Goal: Transaction & Acquisition: Purchase product/service

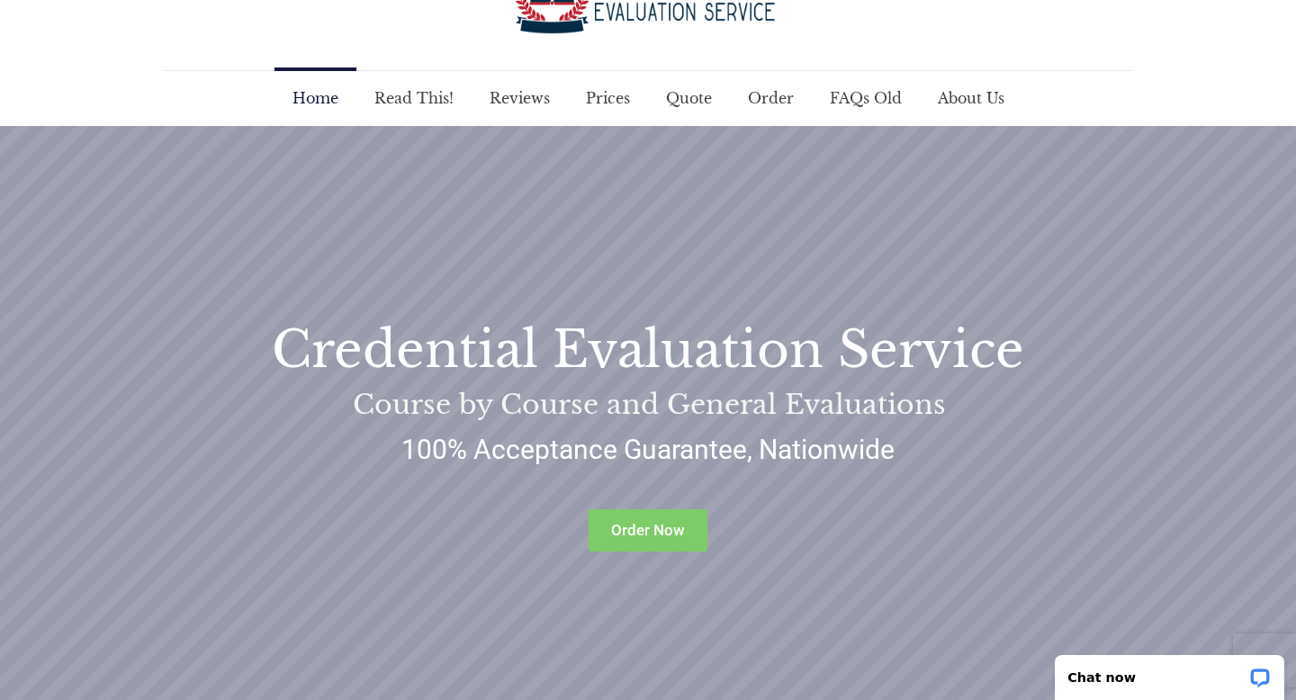
scroll to position [124, 0]
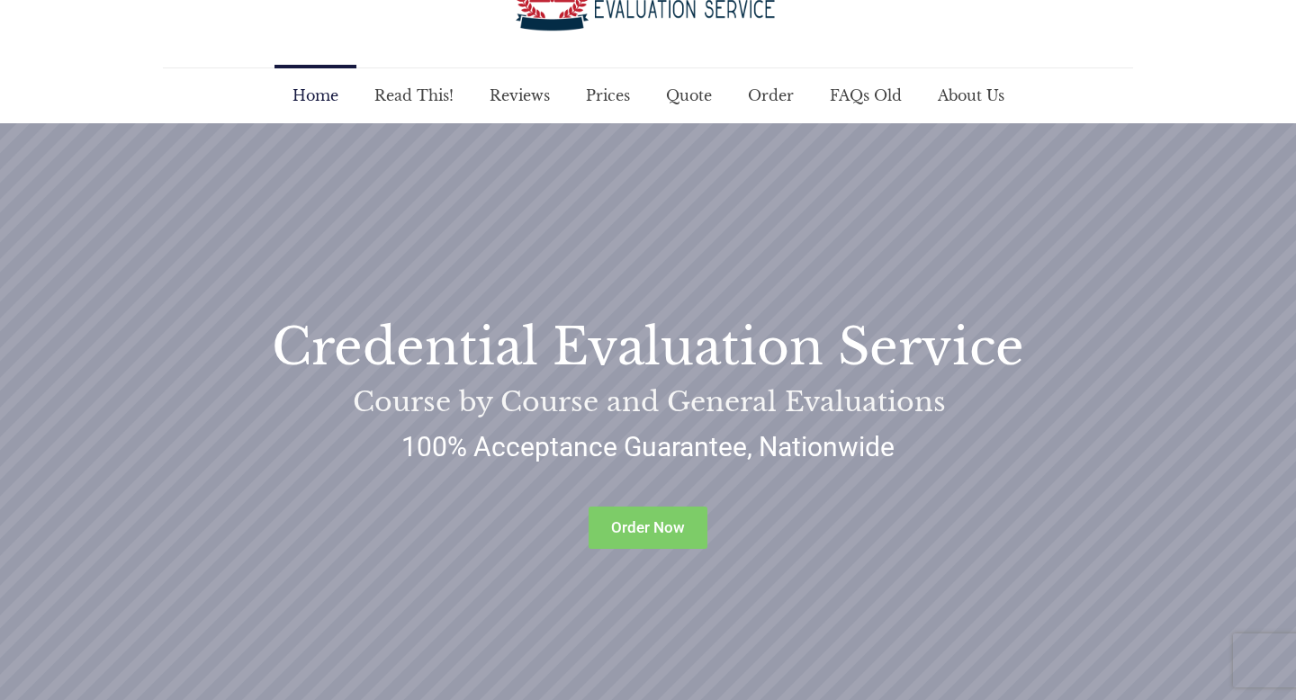
click at [901, 200] on rs-slide "Credential Evaluation Service Course by Course and General Evaluations Order No…" at bounding box center [648, 438] width 1296 height 630
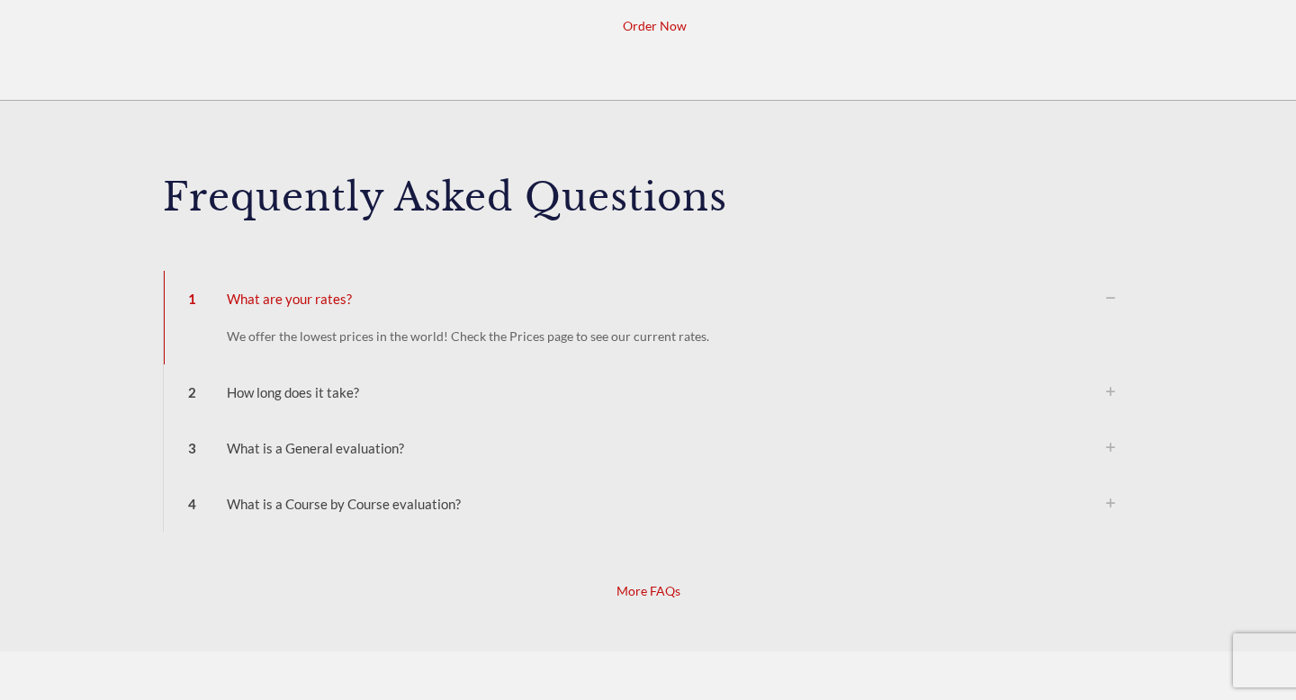
scroll to position [1646, 0]
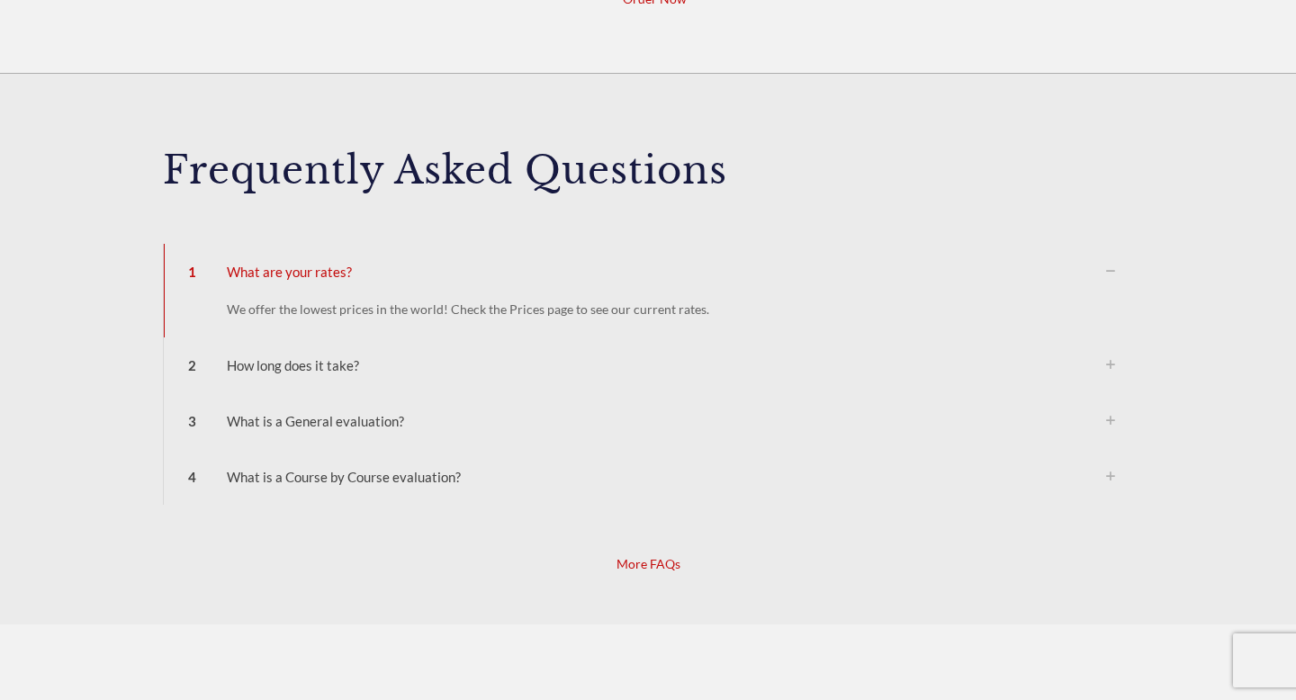
click at [656, 308] on p "We offer the lowest prices in the world! Check the Prices page to see our curre…" at bounding box center [671, 310] width 888 height 20
click at [294, 370] on div "2 How long does it take?" at bounding box center [648, 365] width 969 height 56
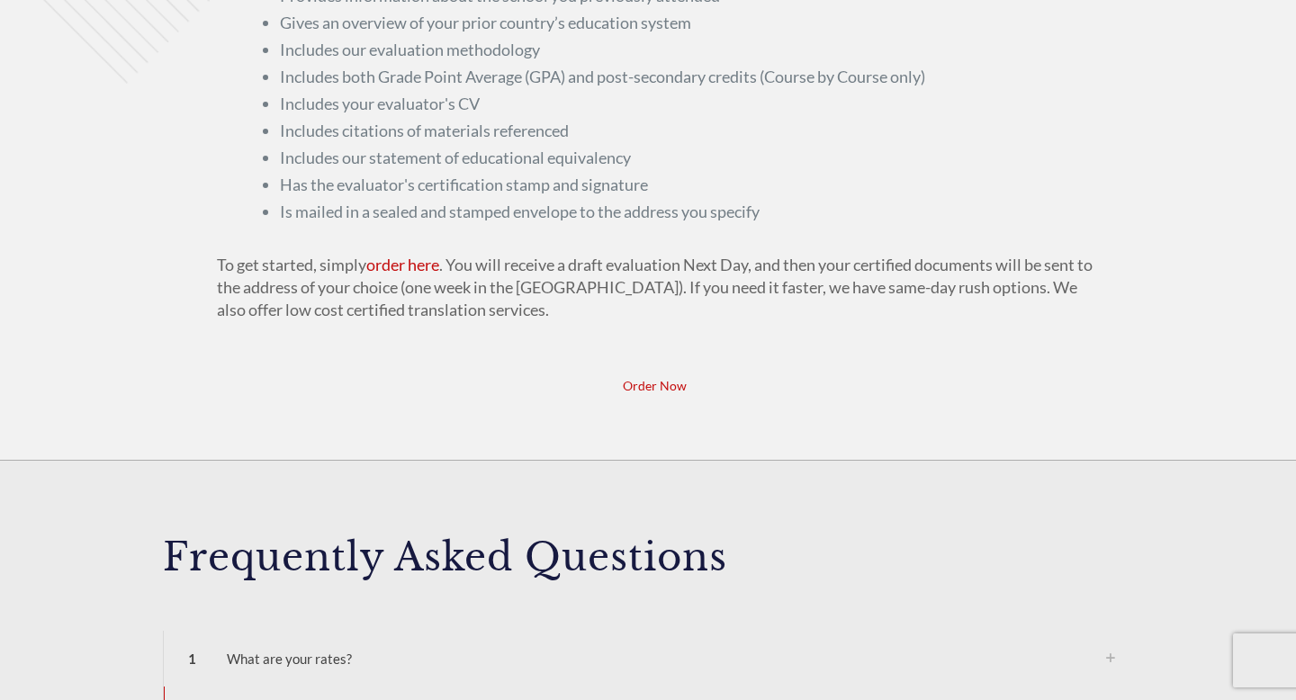
scroll to position [0, 0]
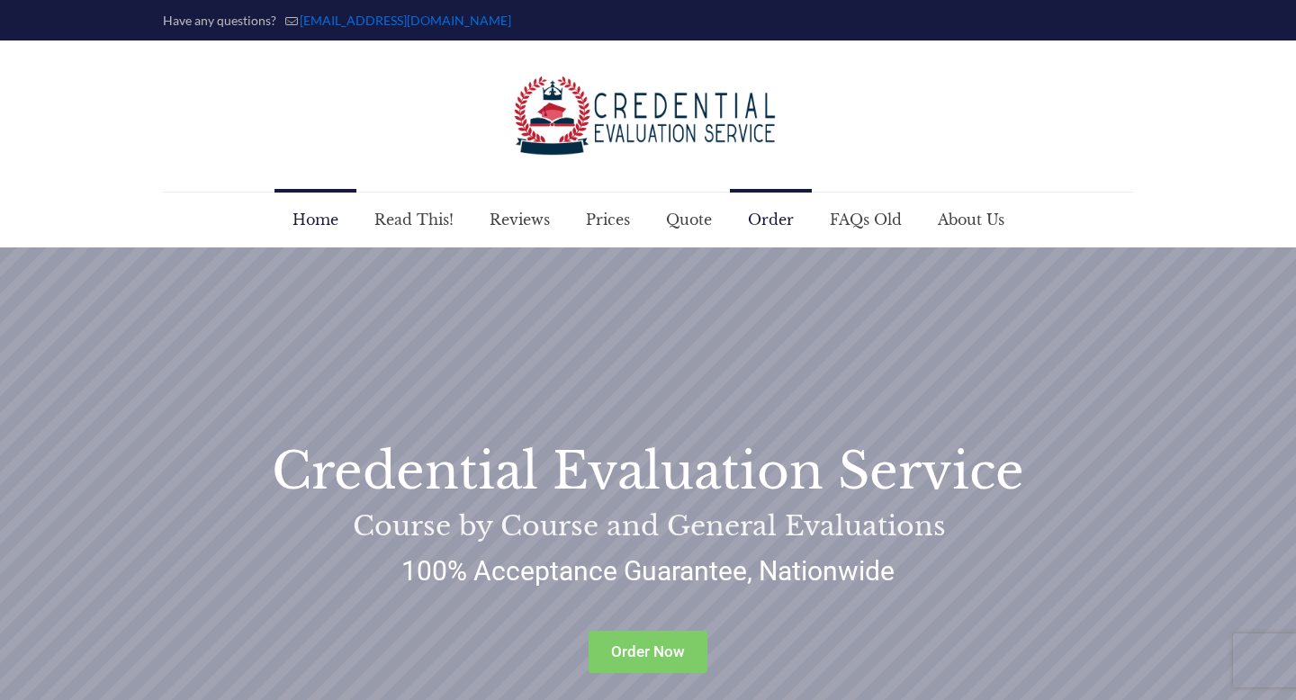
click at [761, 235] on span "Order" at bounding box center [771, 220] width 82 height 54
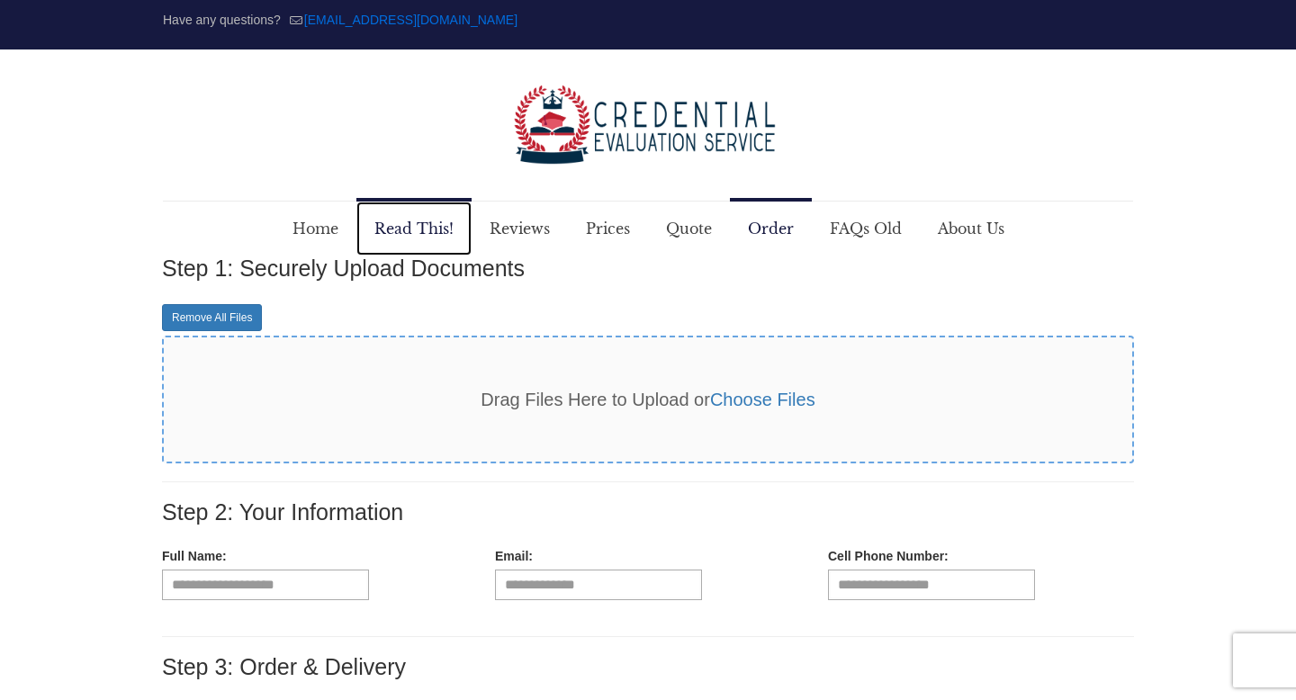
click at [418, 232] on span "Read This!" at bounding box center [413, 229] width 115 height 54
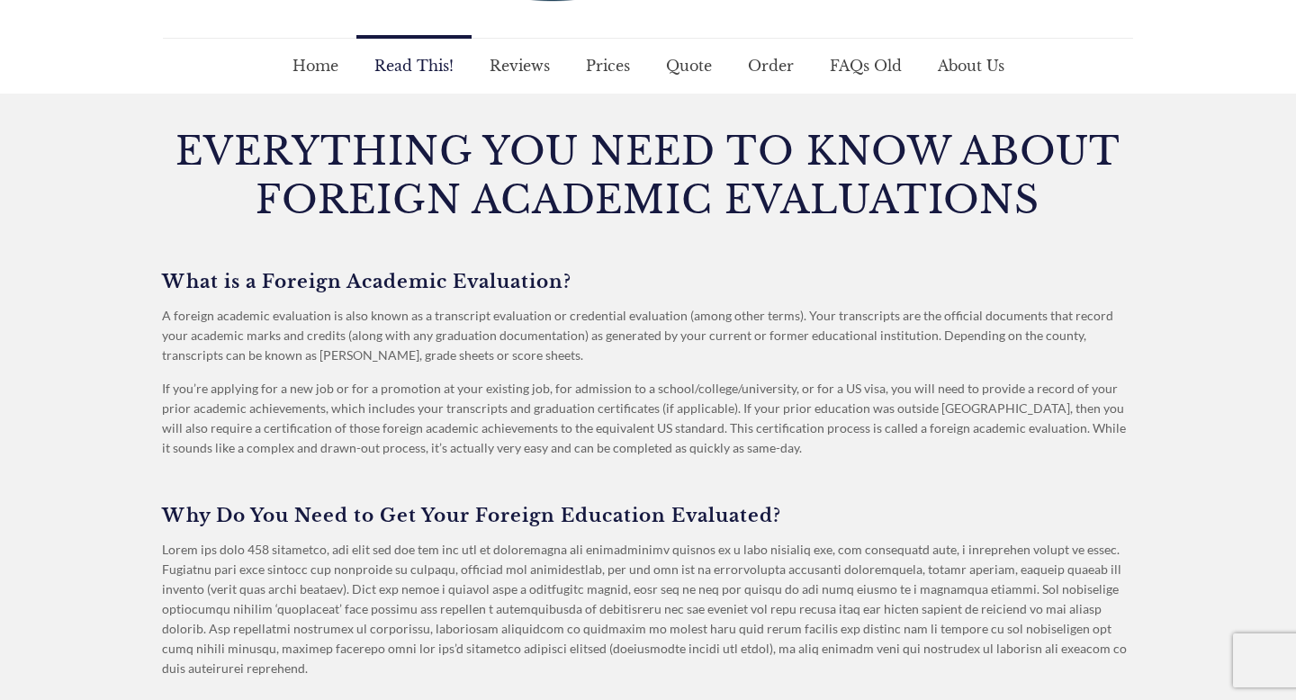
scroll to position [157, 0]
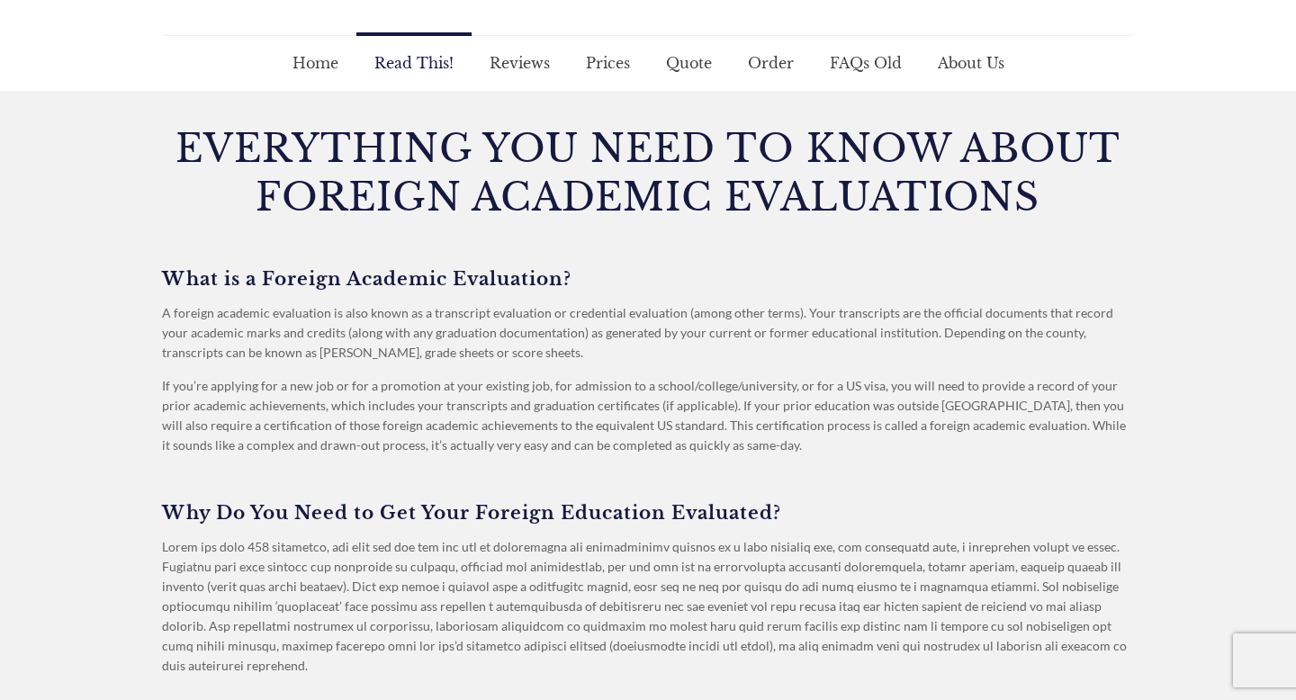
click at [604, 74] on span "Prices" at bounding box center [608, 63] width 80 height 54
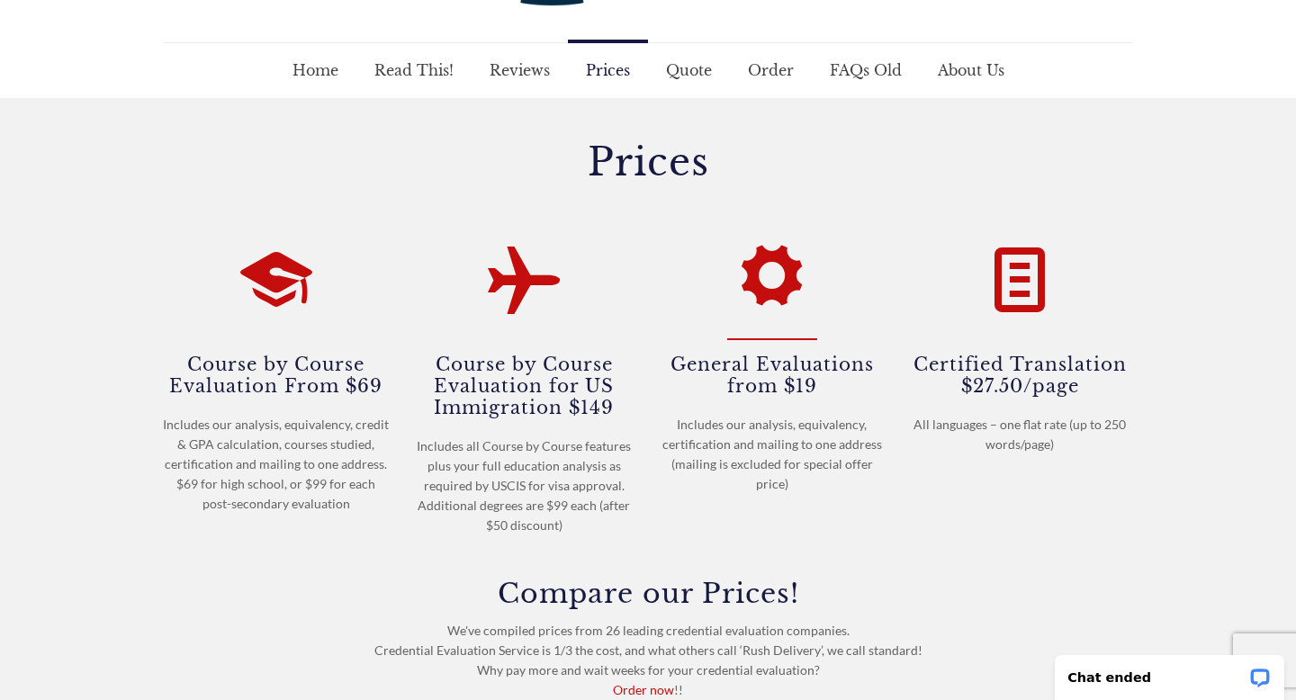
scroll to position [158, 0]
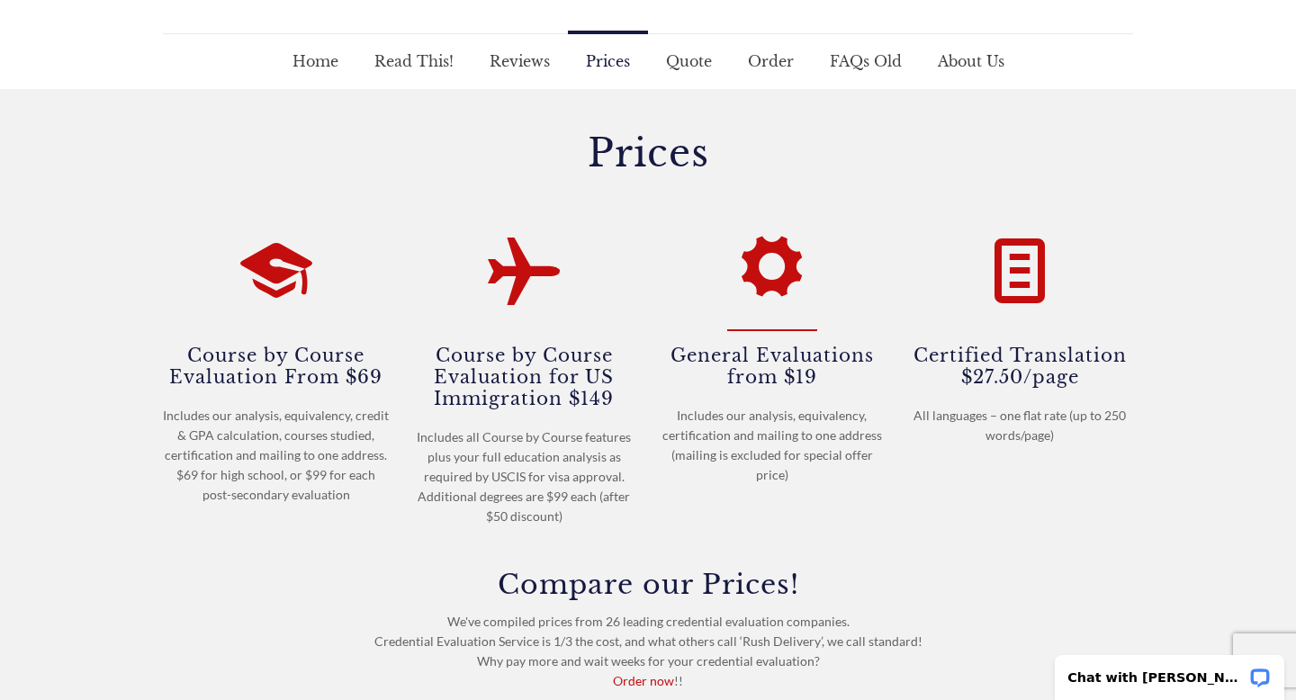
click at [770, 273] on icon at bounding box center [772, 263] width 72 height 86
click at [759, 370] on h4 "General Evaluations from $19" at bounding box center [772, 365] width 227 height 45
click at [802, 232] on icon at bounding box center [772, 263] width 72 height 86
click at [758, 276] on icon at bounding box center [772, 263] width 72 height 86
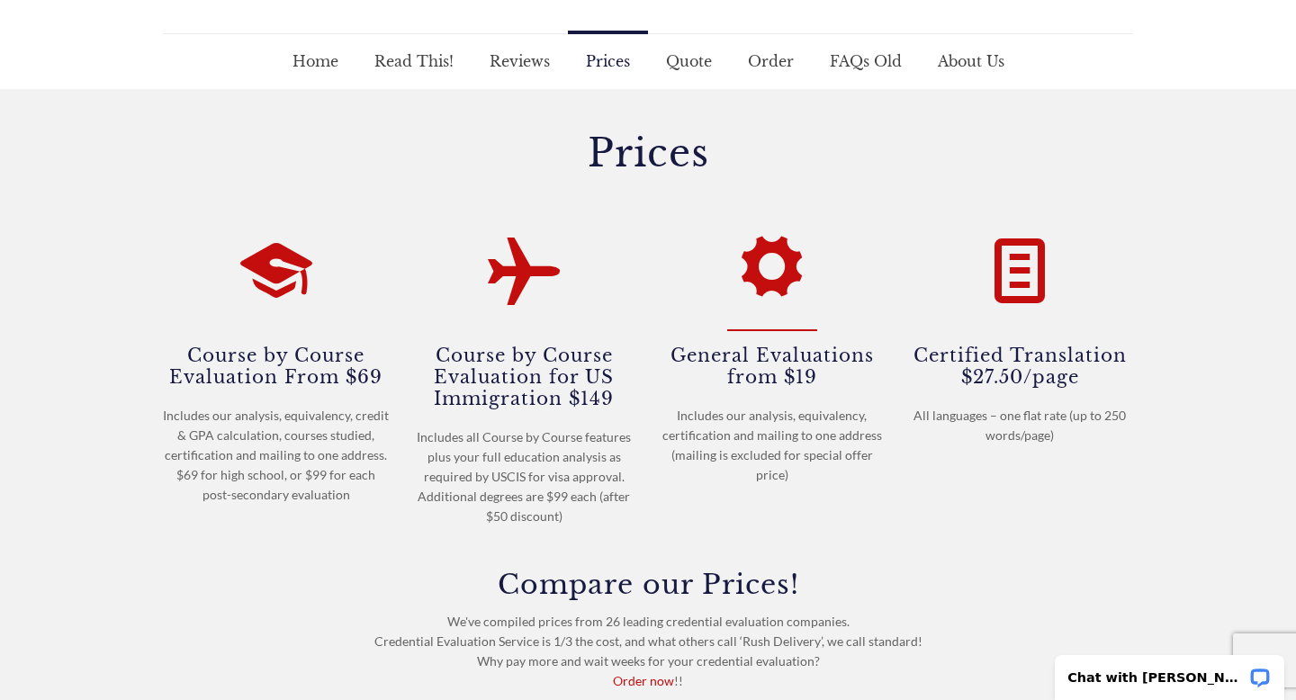
click at [758, 276] on icon at bounding box center [772, 263] width 72 height 86
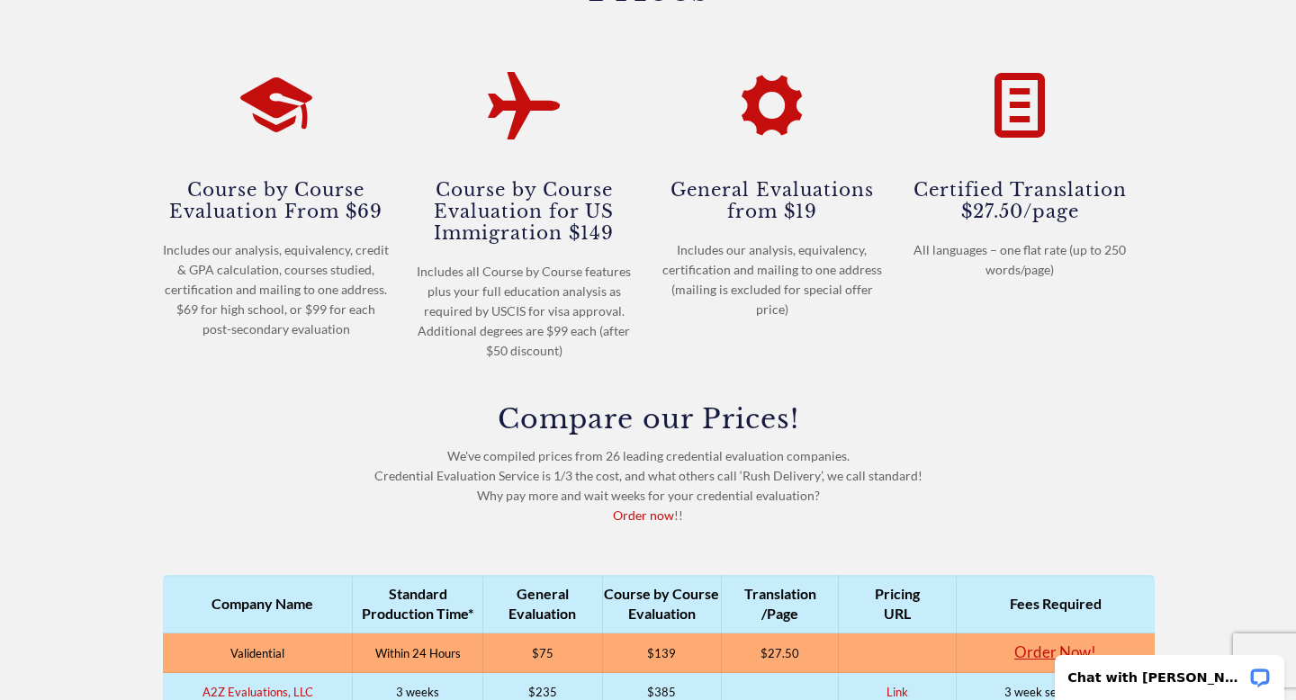
scroll to position [306, 0]
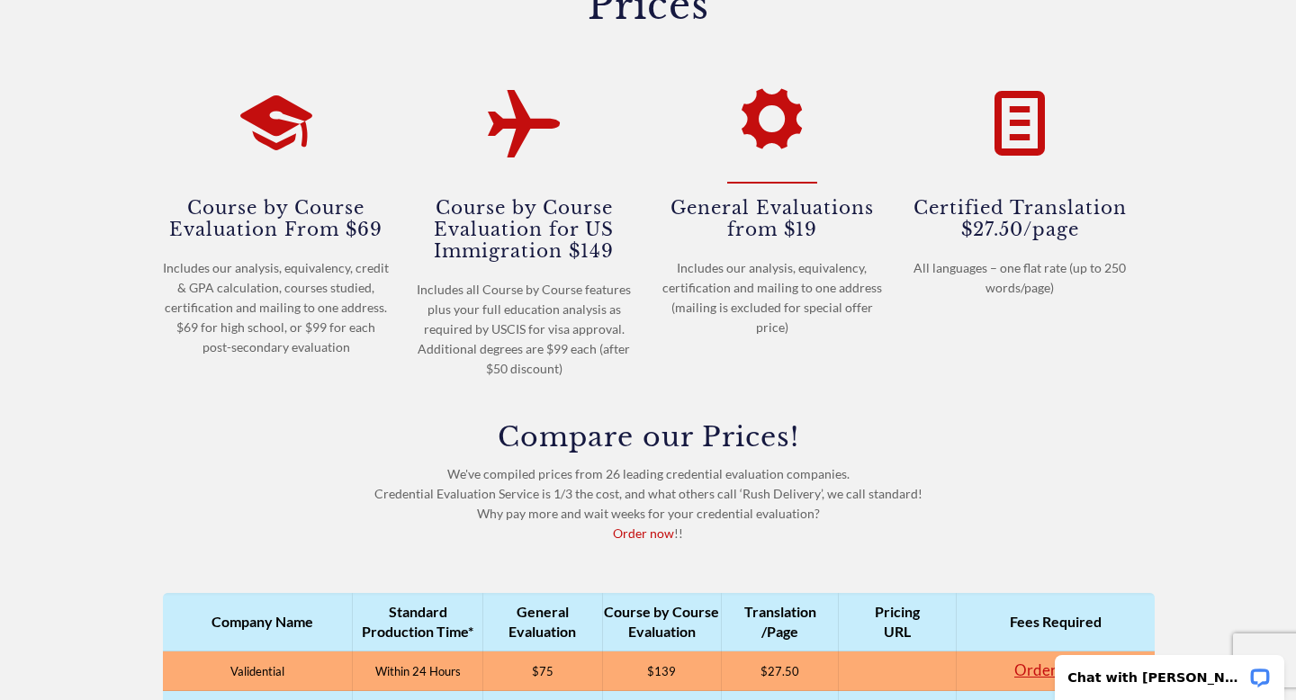
click at [814, 184] on div "General Evaluations from $19 Includes our analysis, equivalency, certification …" at bounding box center [772, 203] width 227 height 286
click at [794, 233] on h4 "General Evaluations from $19" at bounding box center [772, 217] width 227 height 45
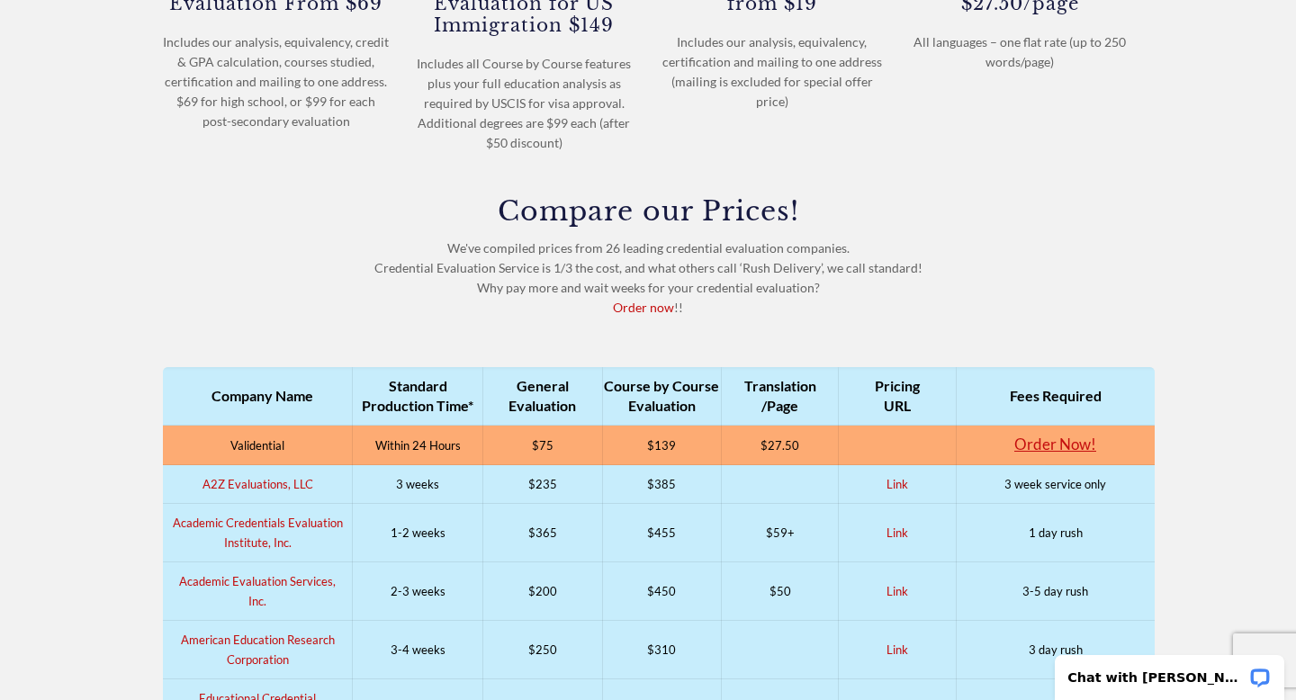
scroll to position [526, 0]
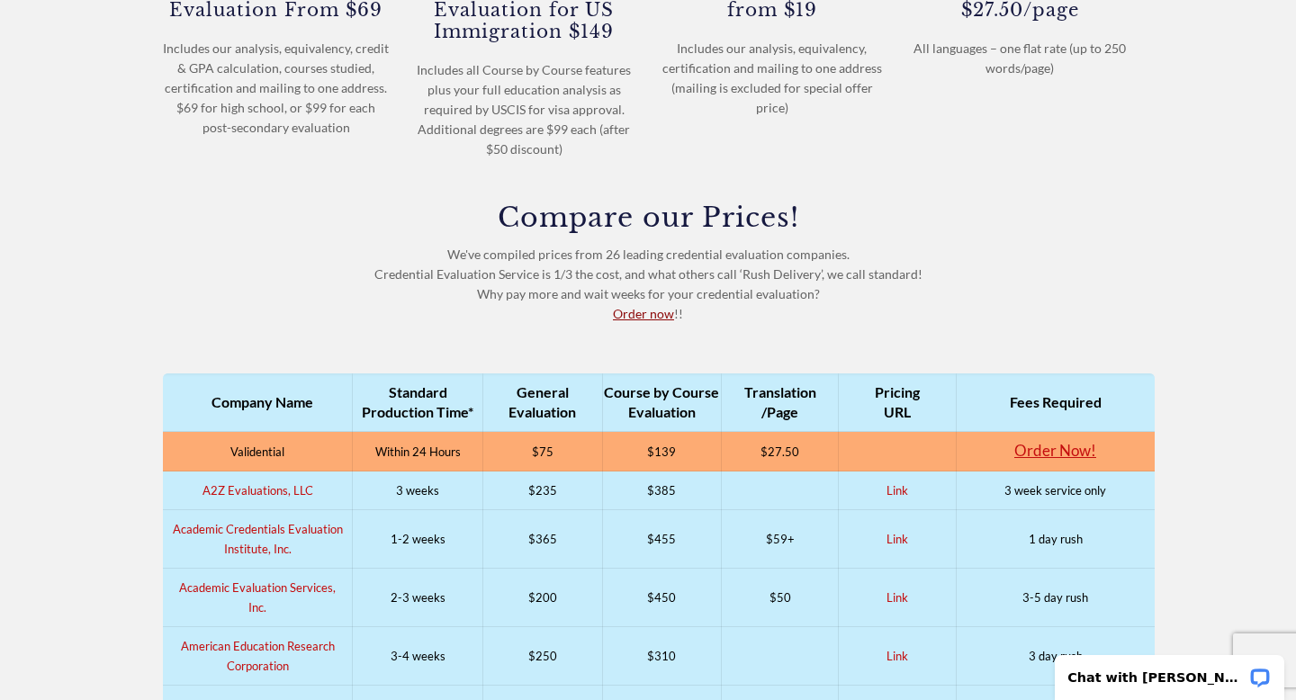
click at [654, 310] on link "Order now" at bounding box center [643, 313] width 61 height 15
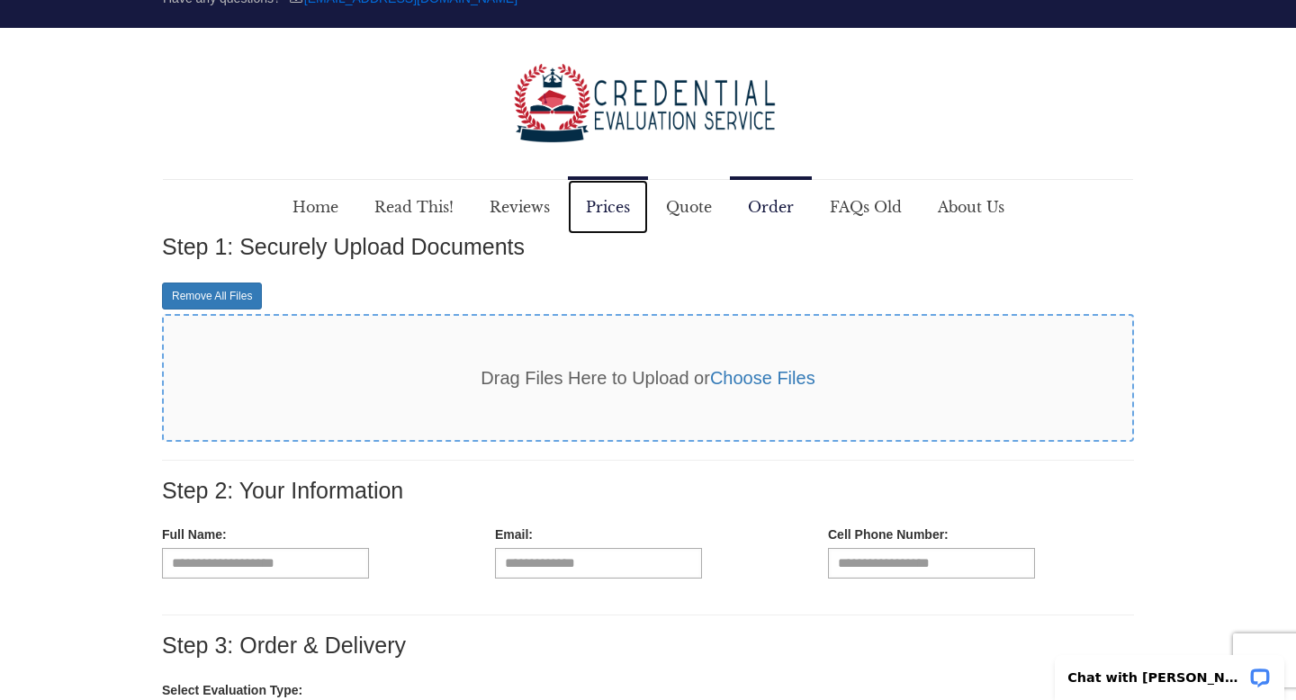
click at [602, 198] on span "Prices" at bounding box center [608, 207] width 80 height 54
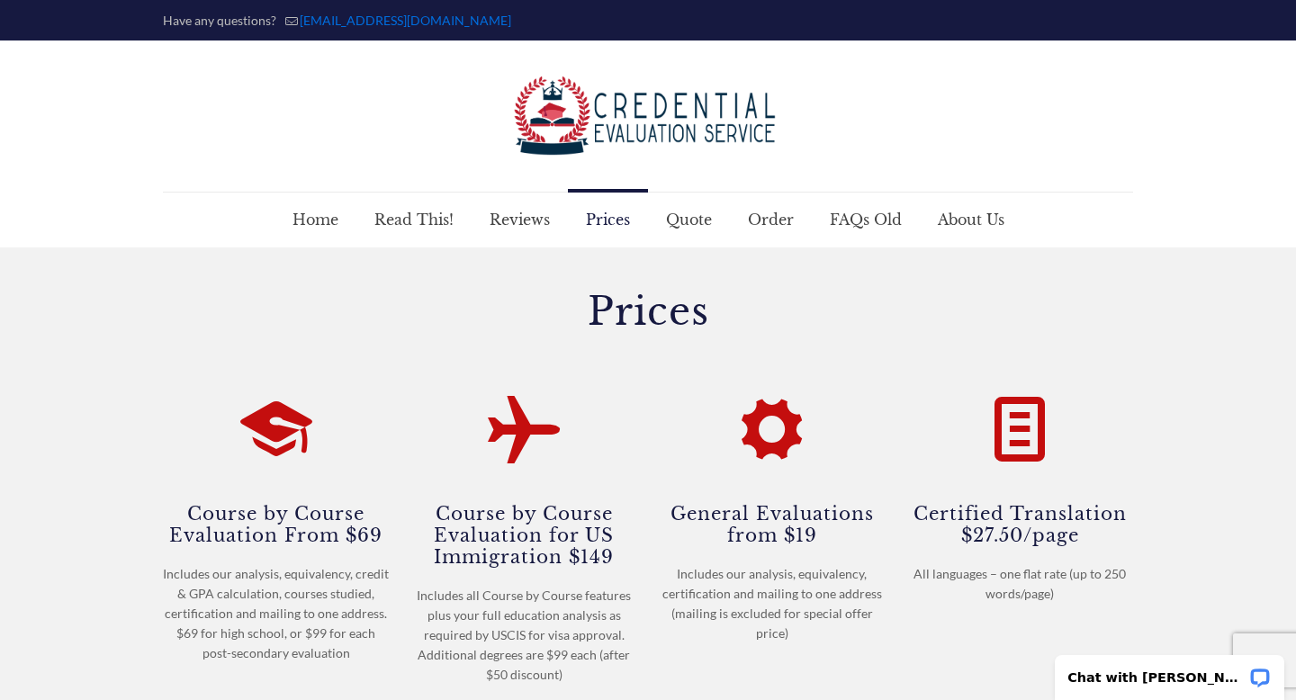
click at [588, 220] on span "Prices" at bounding box center [608, 220] width 80 height 54
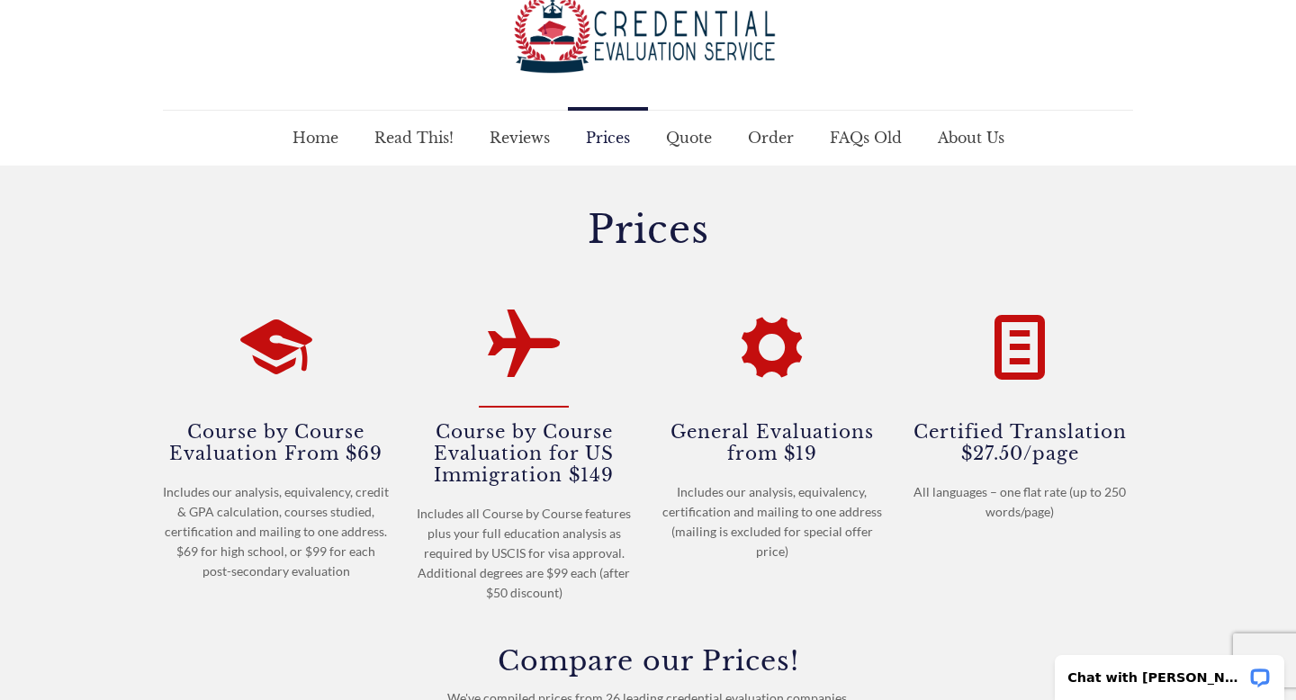
scroll to position [112, 0]
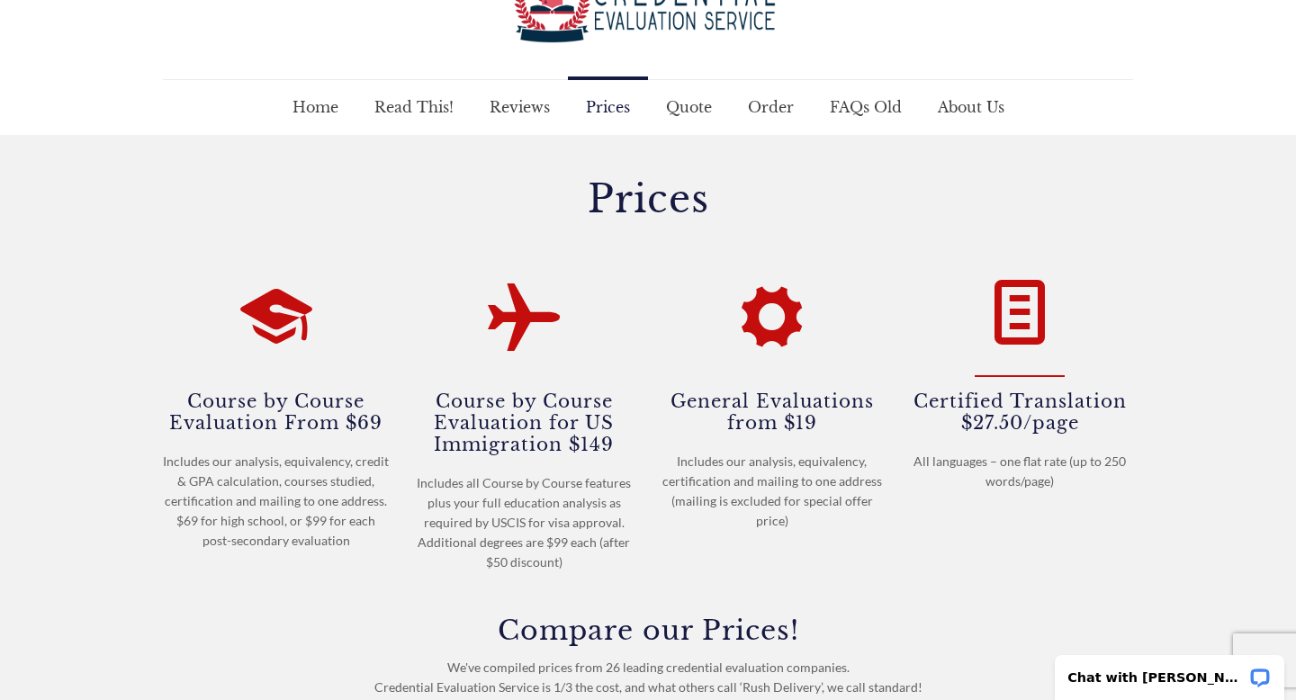
click at [998, 395] on h4 "Certified Translation $27.50/page" at bounding box center [1020, 411] width 227 height 45
click at [1038, 328] on icon at bounding box center [1020, 309] width 72 height 86
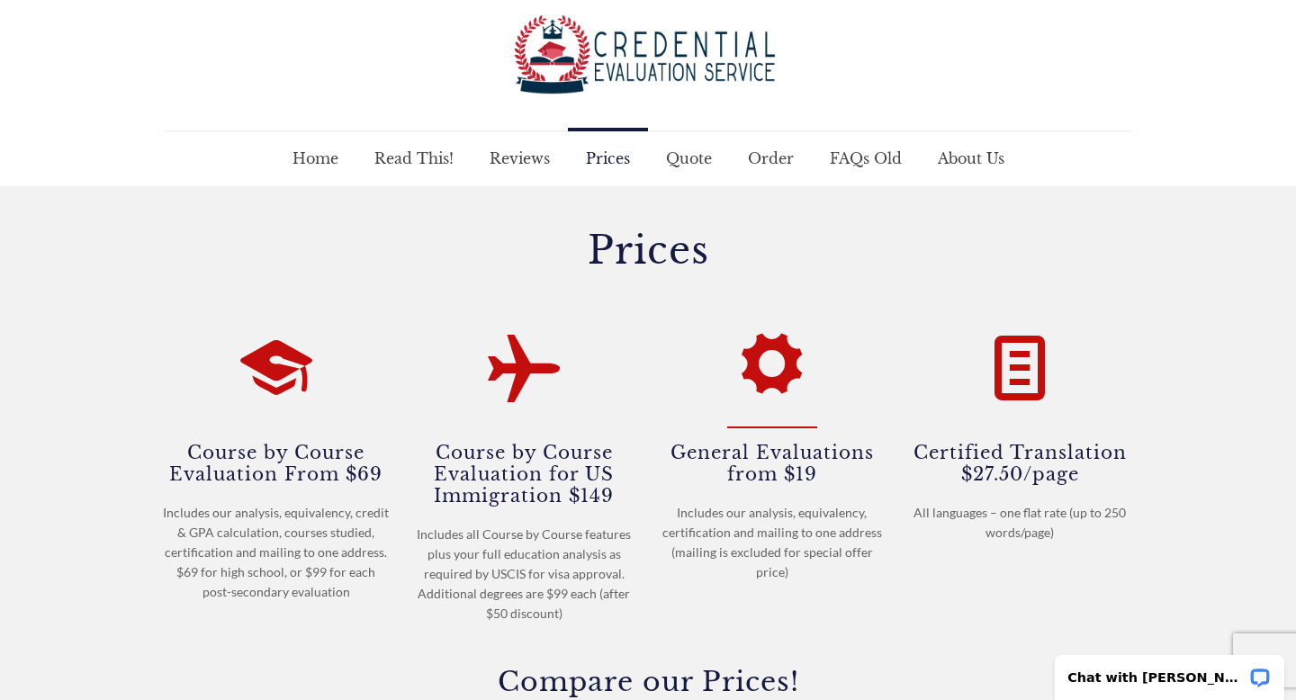
scroll to position [63, 0]
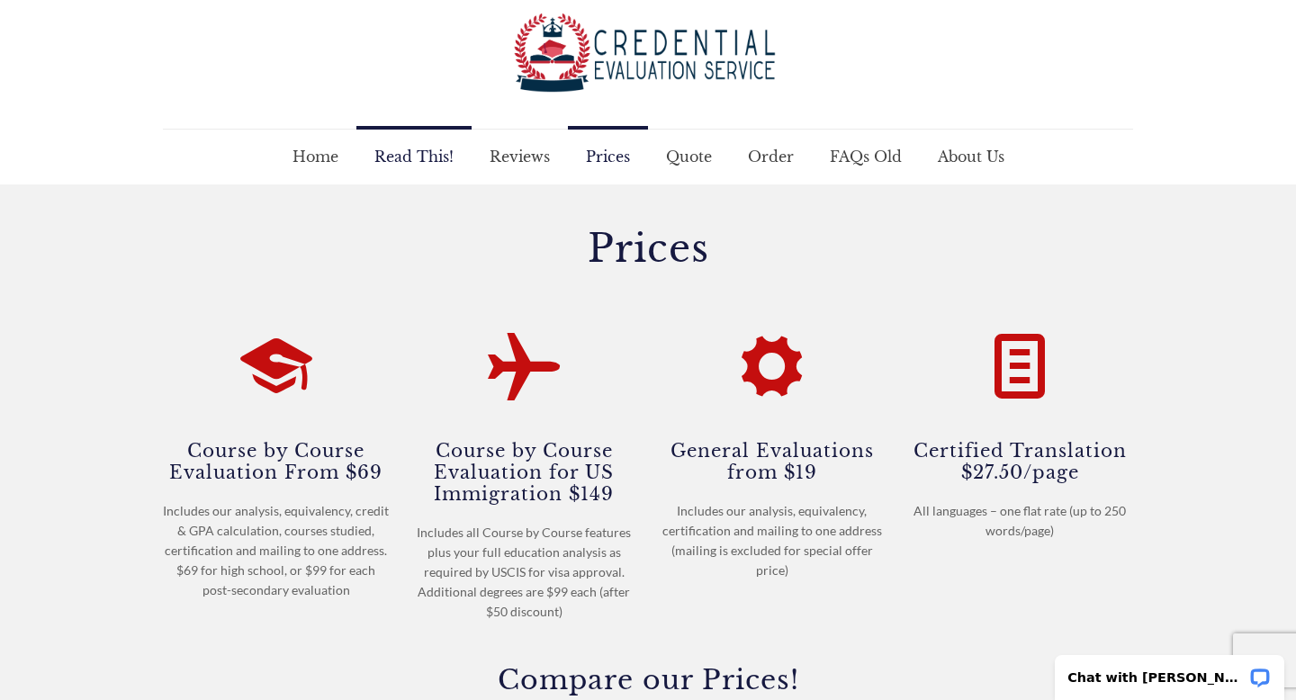
click at [401, 140] on span "Read This!" at bounding box center [413, 157] width 115 height 54
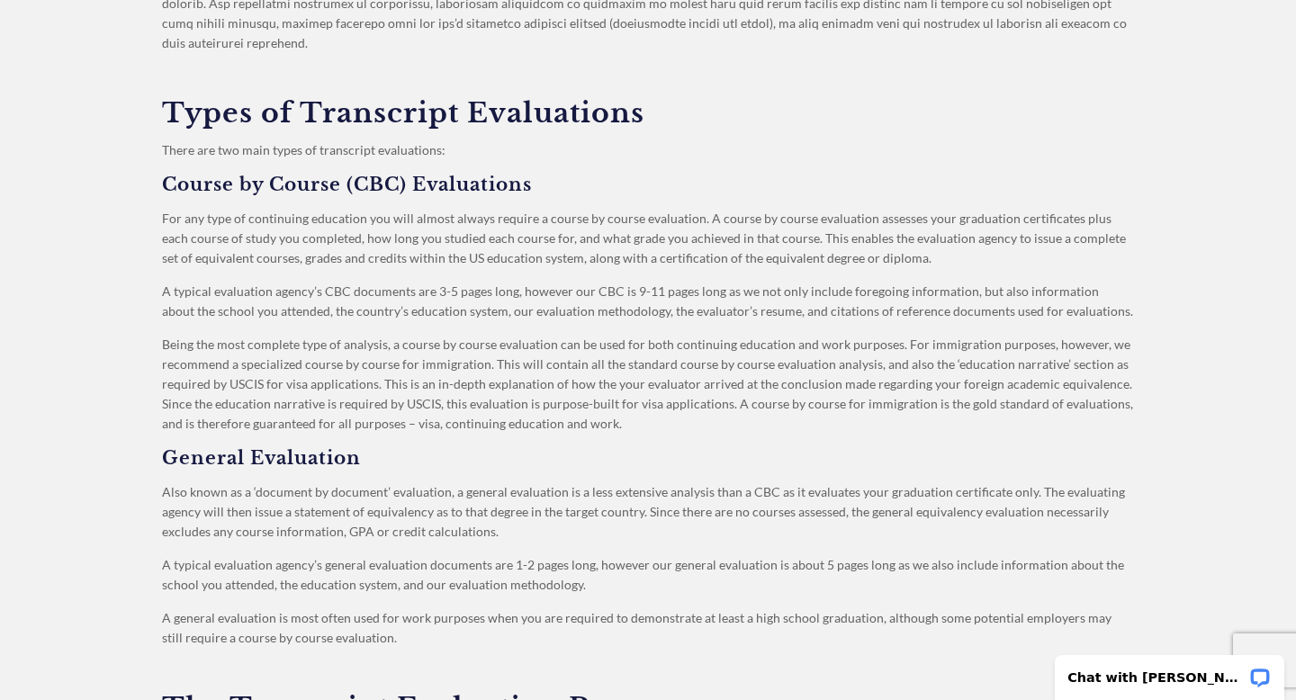
scroll to position [864, 0]
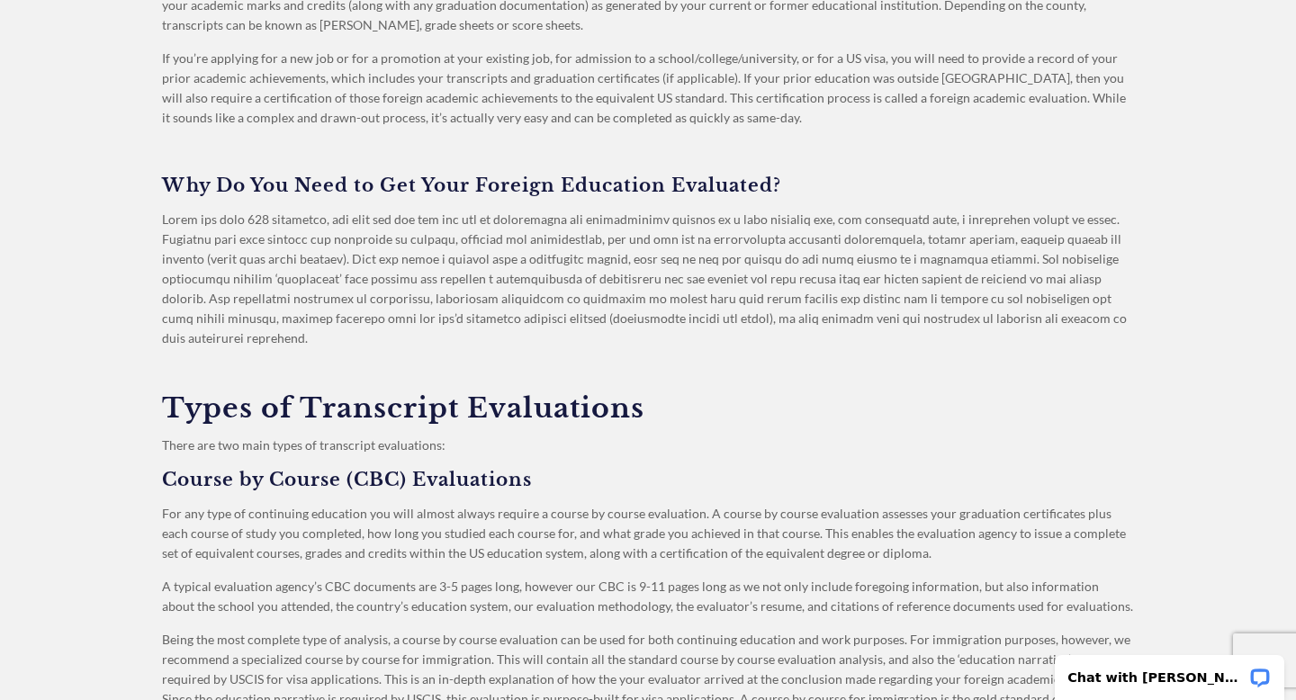
scroll to position [0, 0]
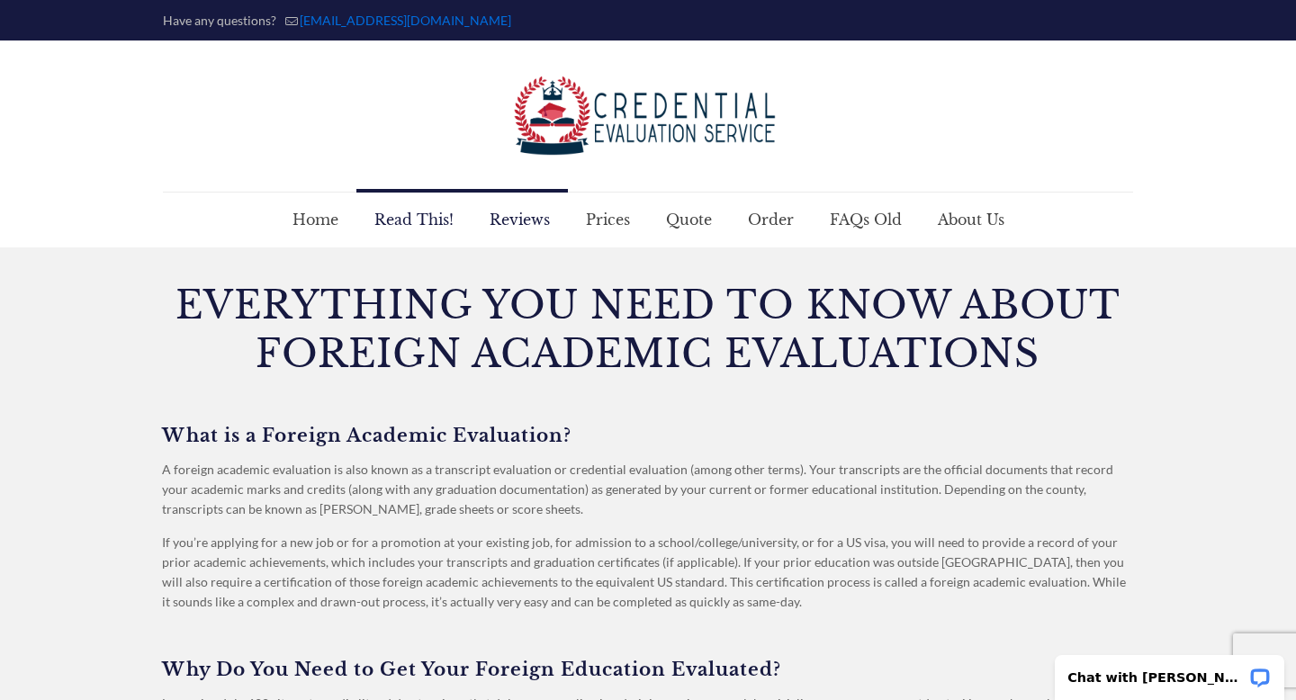
click at [534, 214] on span "Reviews" at bounding box center [520, 220] width 96 height 54
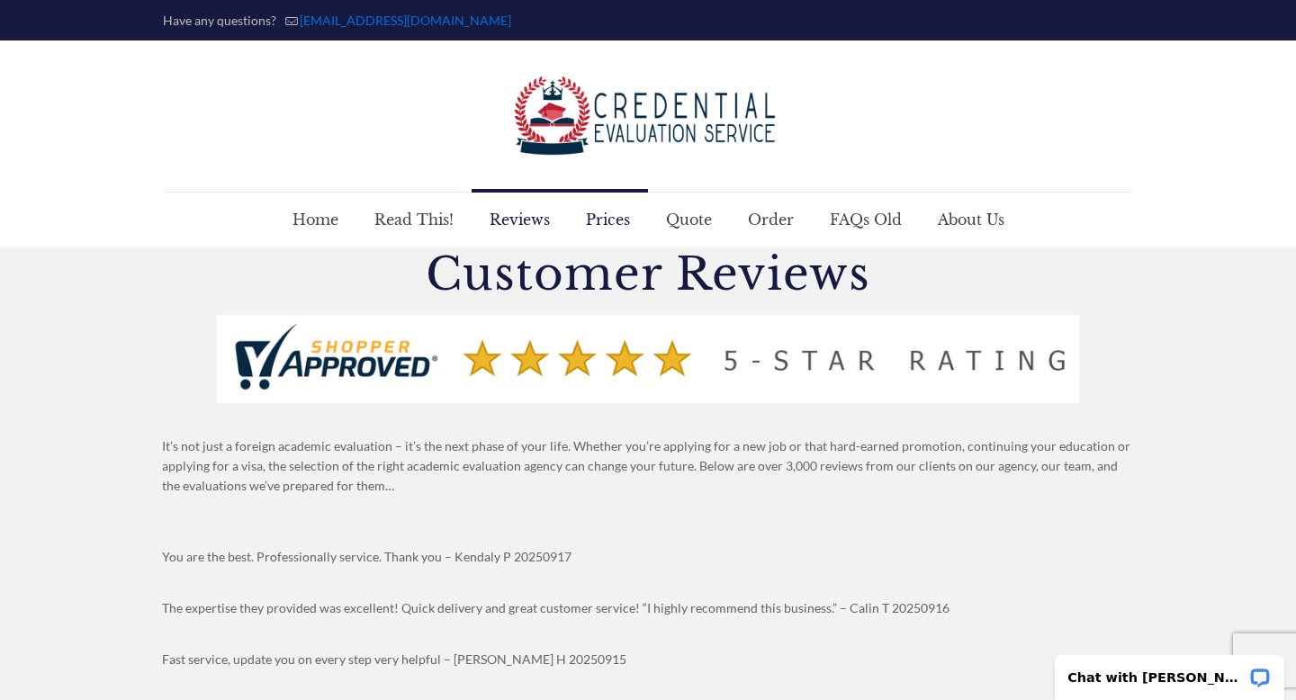
click at [622, 226] on span "Prices" at bounding box center [608, 220] width 80 height 54
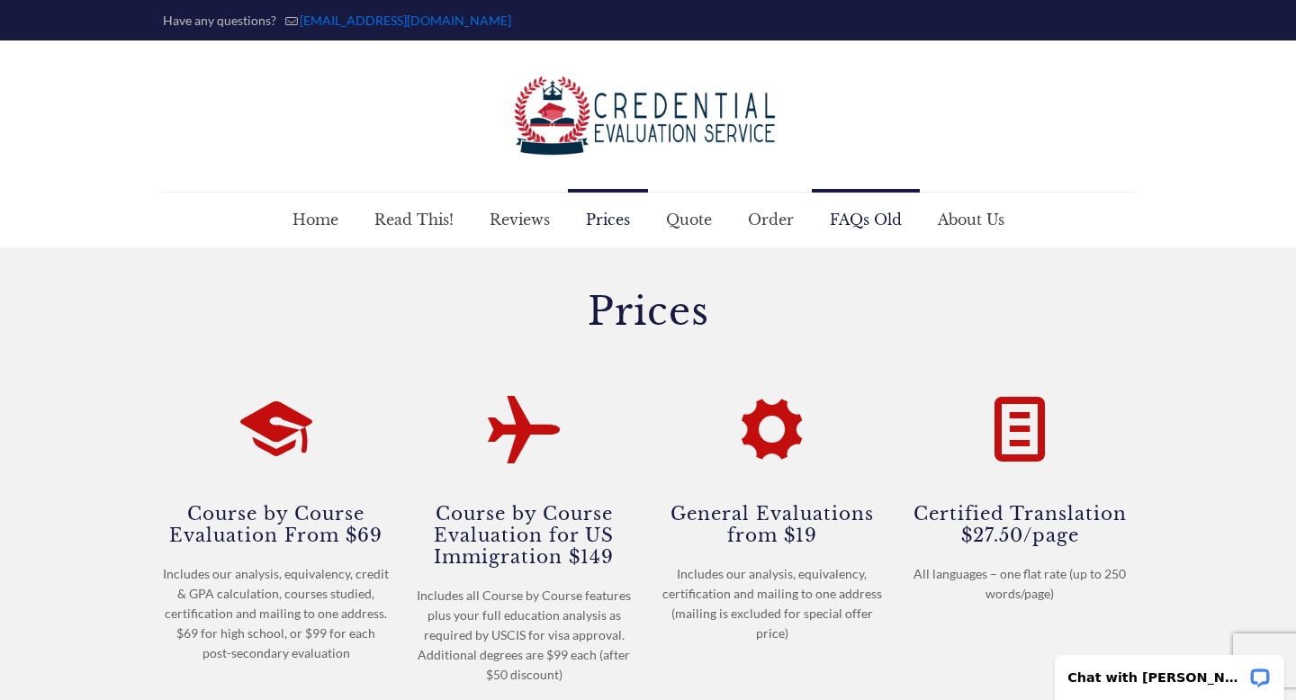
click at [847, 218] on span "FAQs Old" at bounding box center [866, 220] width 108 height 54
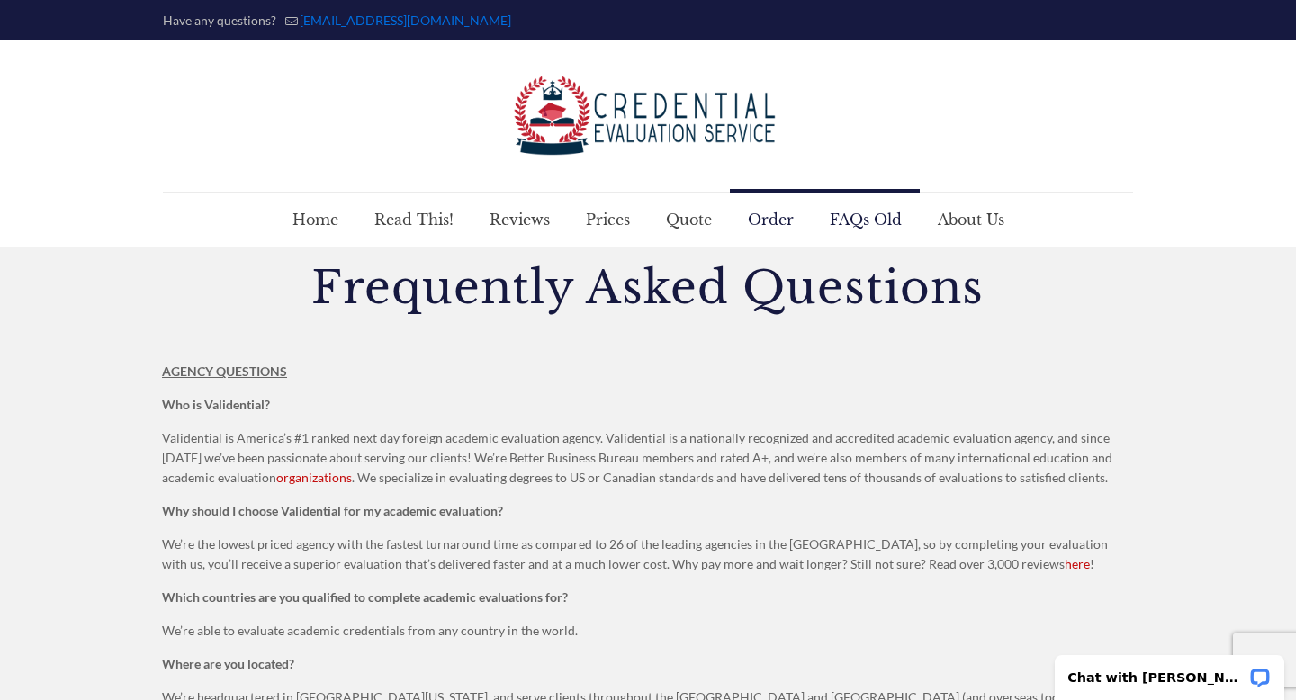
click at [764, 214] on span "Order" at bounding box center [771, 220] width 82 height 54
click at [715, 220] on span "Quote" at bounding box center [689, 220] width 82 height 54
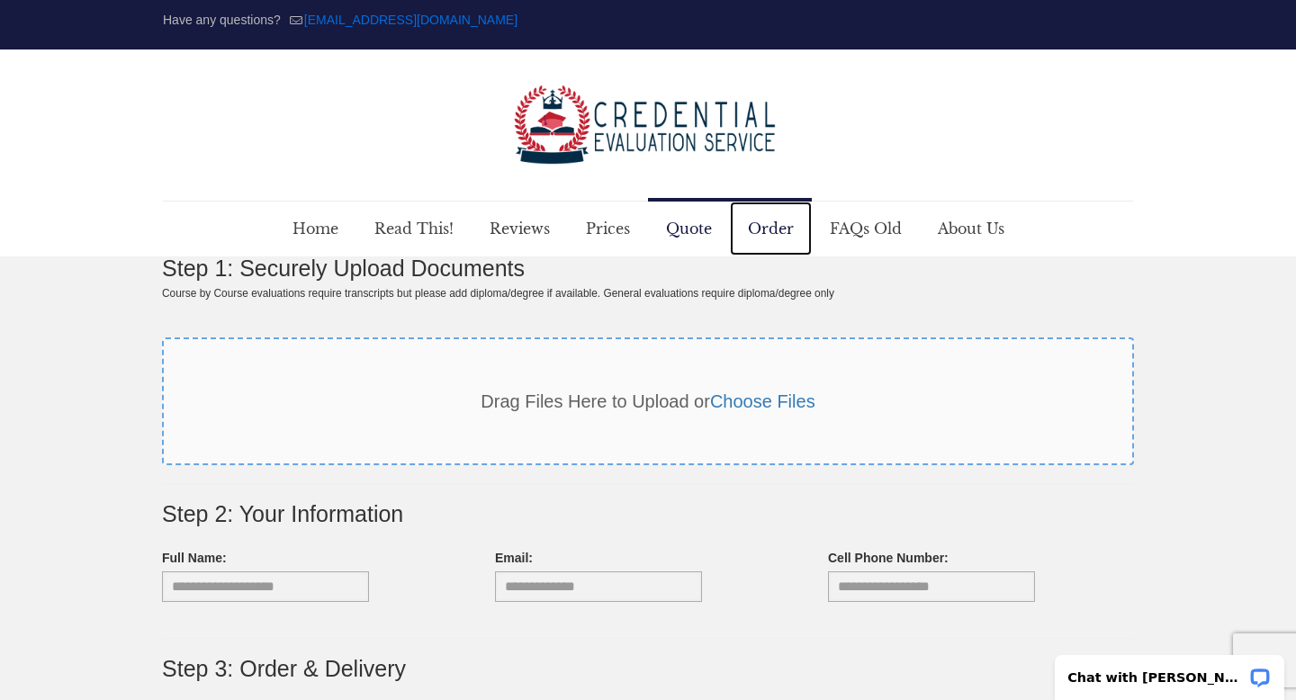
click at [738, 247] on span "Order" at bounding box center [771, 229] width 82 height 54
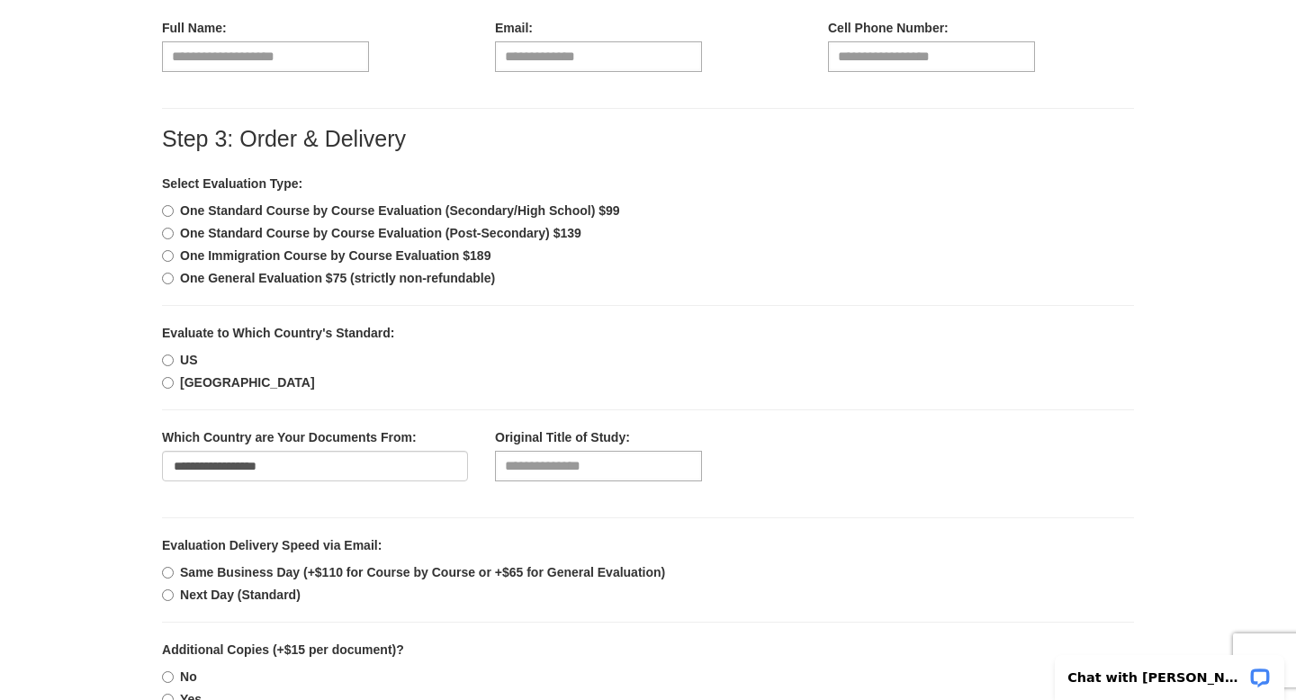
scroll to position [521, 0]
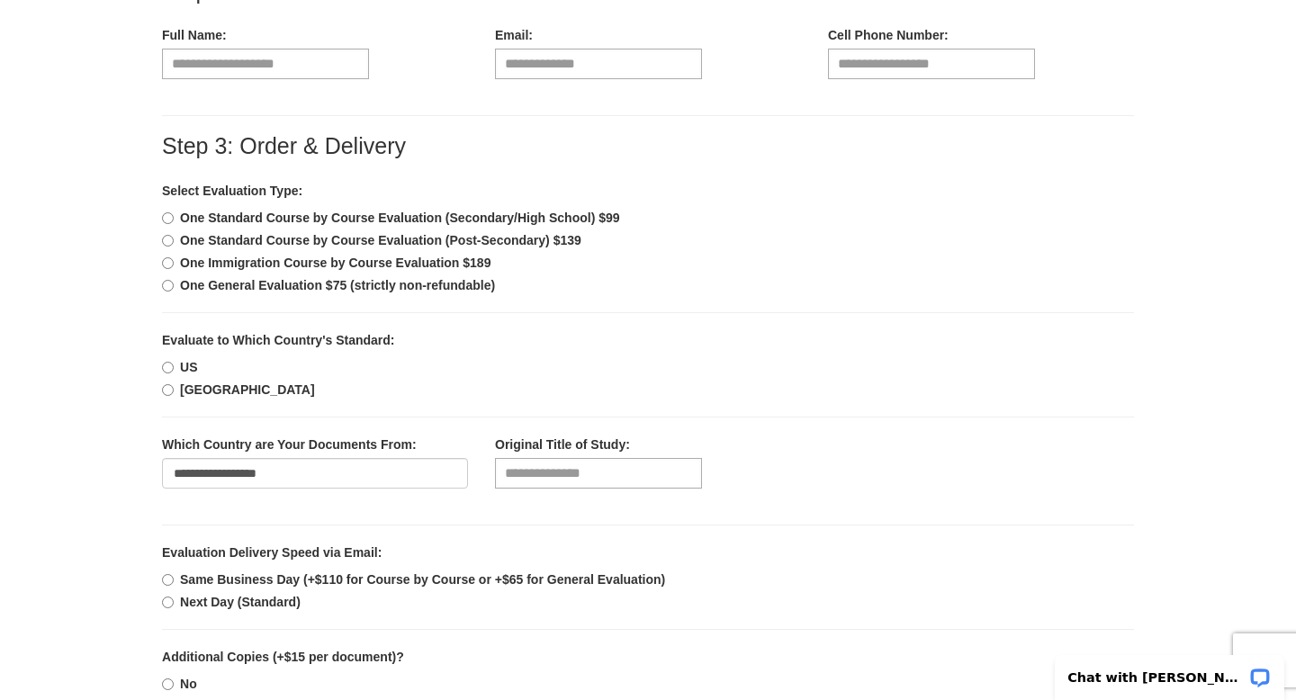
click at [250, 292] on b "One General Evaluation $75 (strictly non-refundable)" at bounding box center [337, 285] width 315 height 14
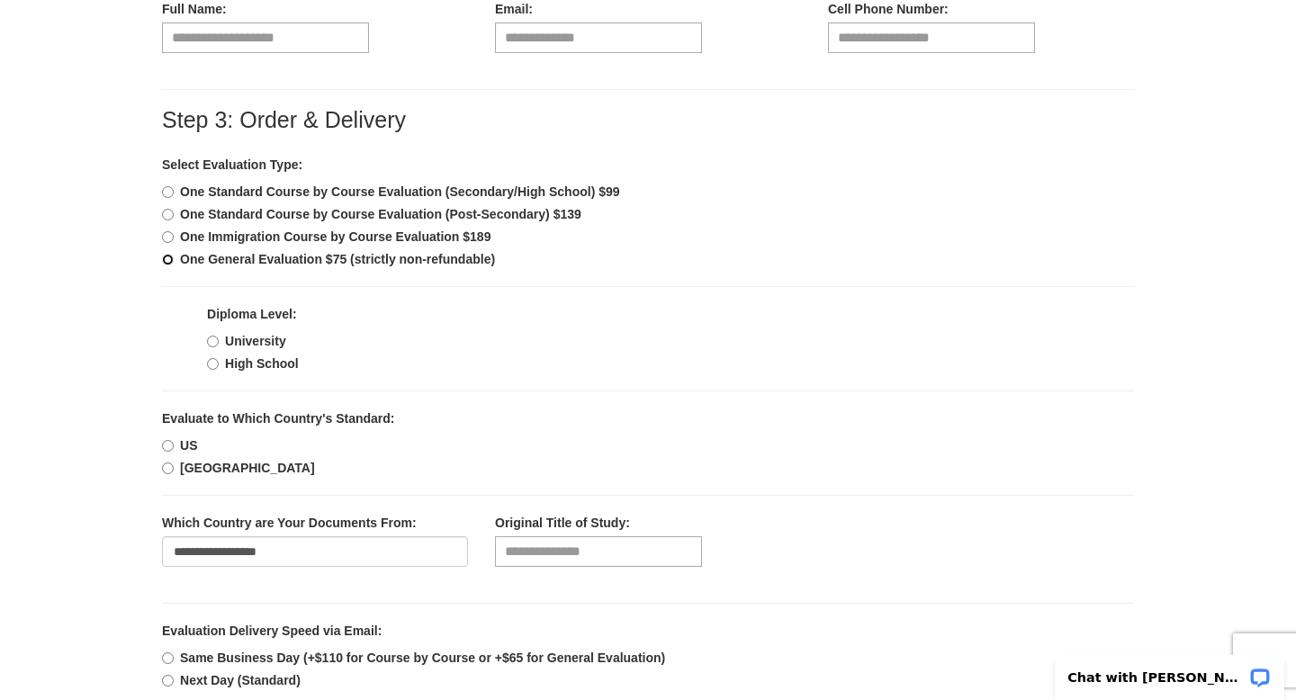
scroll to position [554, 0]
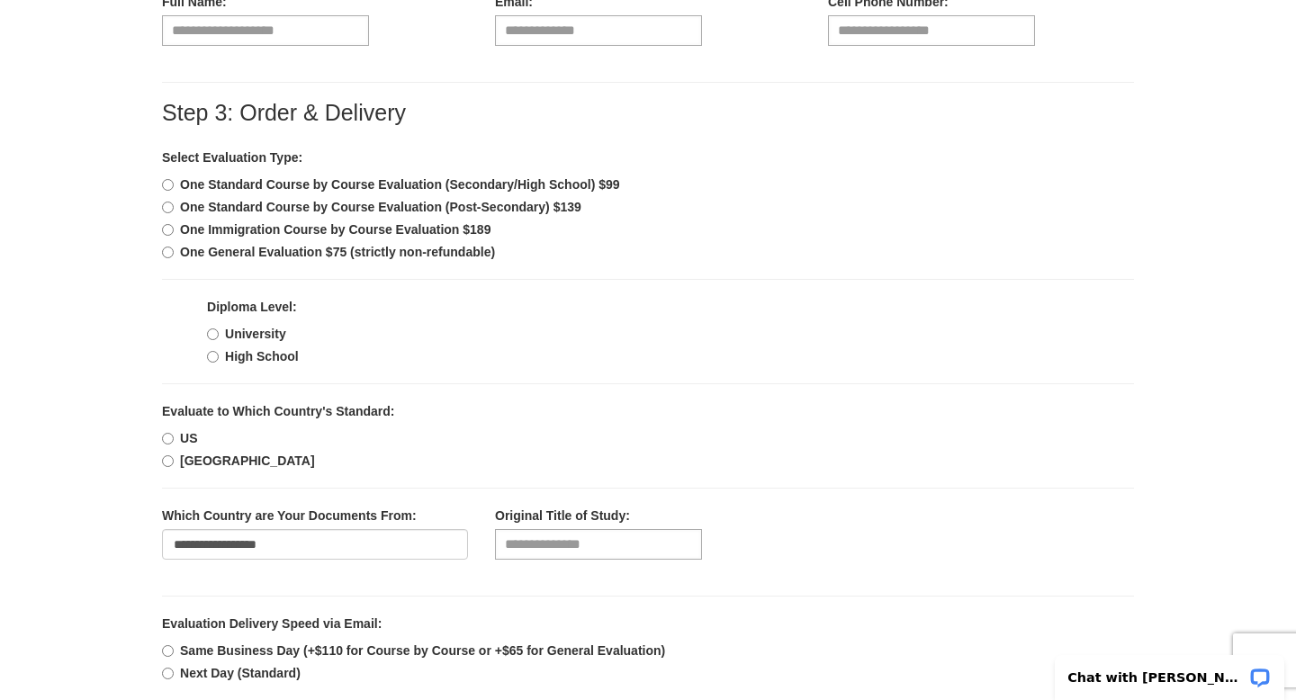
click at [180, 438] on b "US" at bounding box center [188, 438] width 17 height 14
click at [207, 542] on select "**********" at bounding box center [315, 544] width 306 height 31
select select "**"
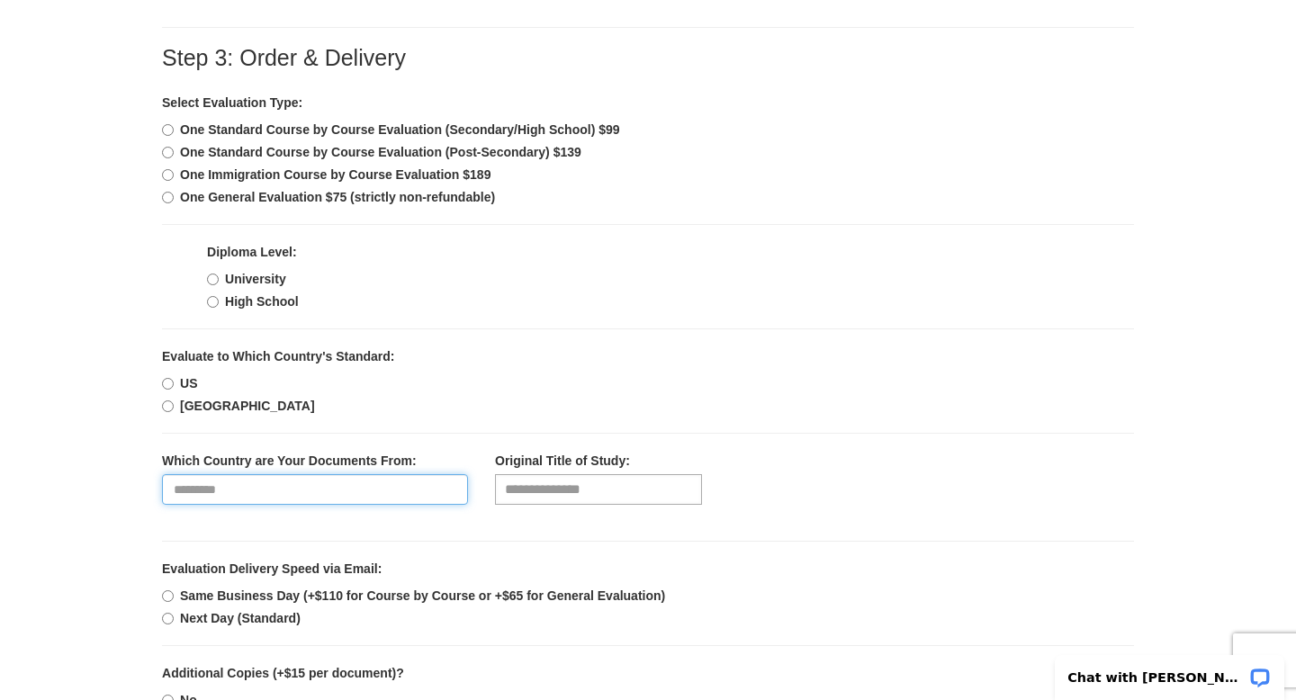
scroll to position [616, 0]
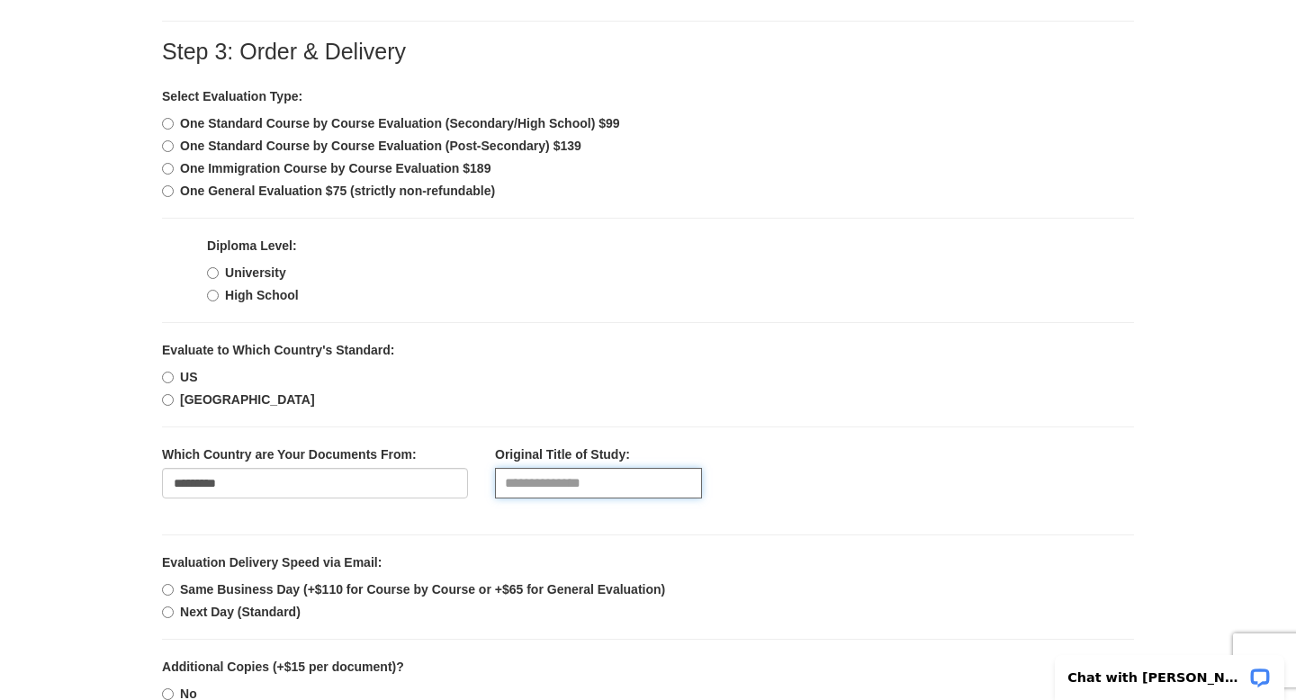
click at [527, 481] on input "text" at bounding box center [598, 483] width 207 height 31
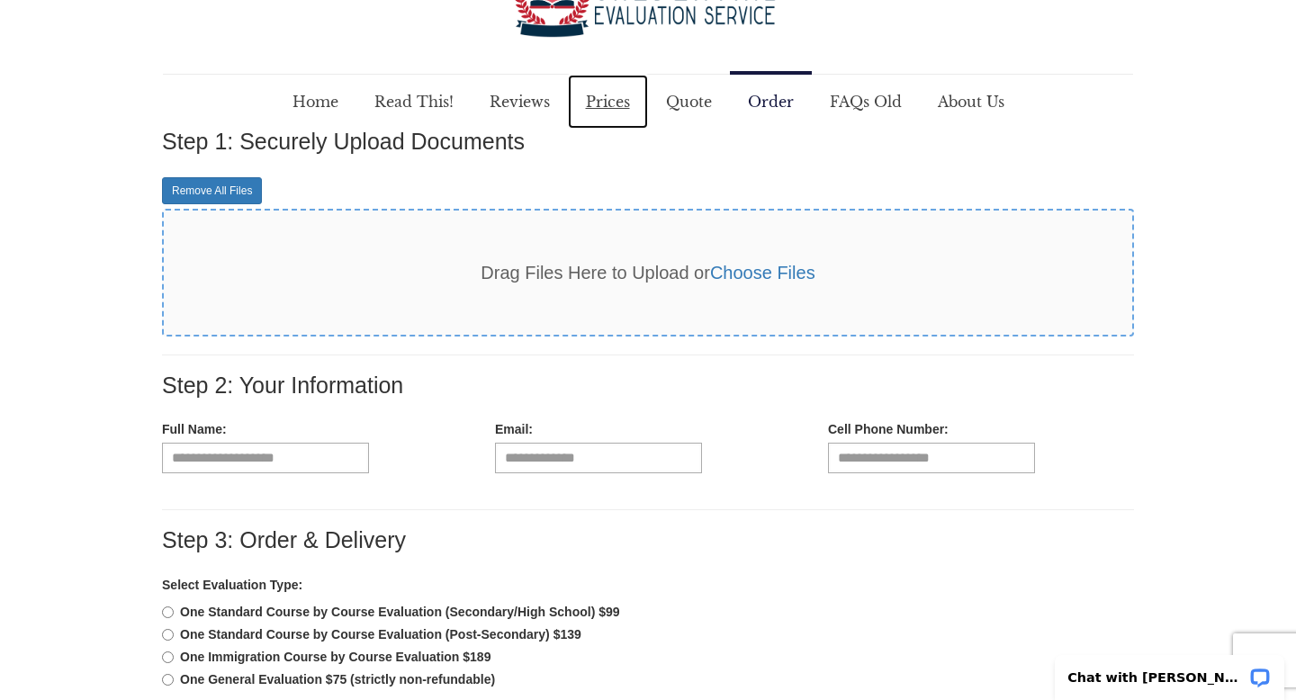
scroll to position [0, 0]
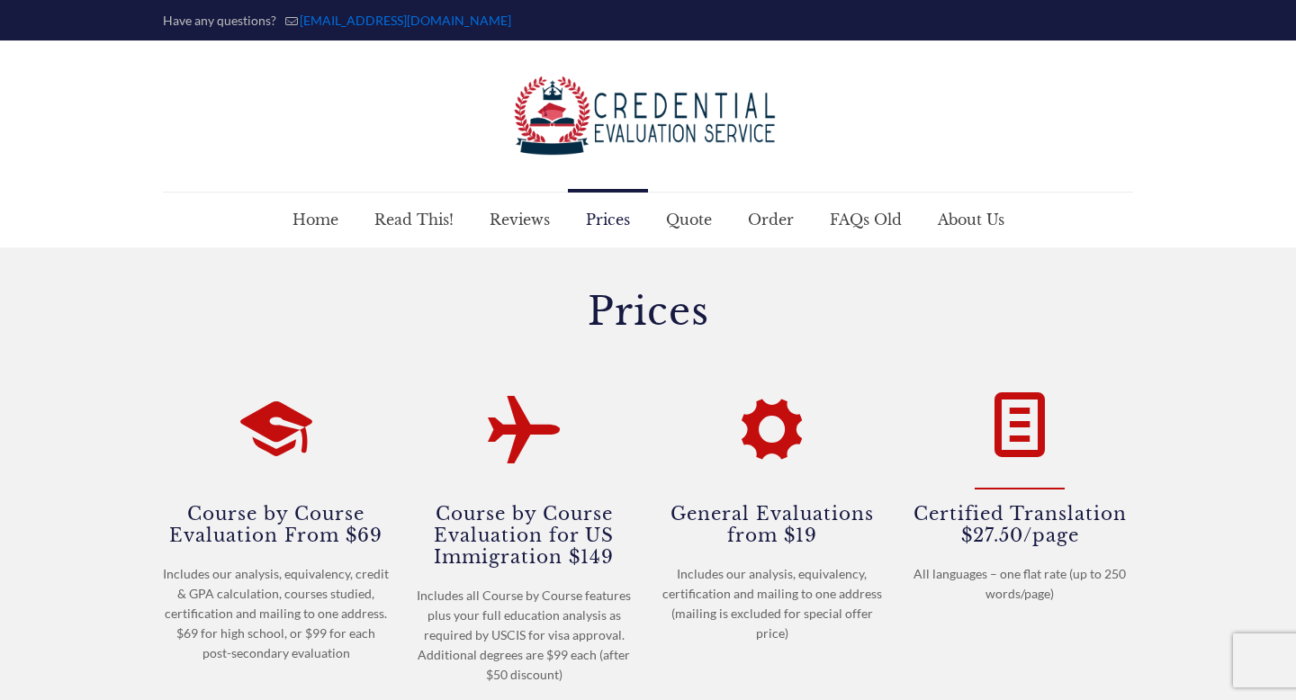
click at [1009, 482] on div "Certified Translation $27.50/page All languages – one flat rate (up to 250 word…" at bounding box center [1020, 489] width 227 height 247
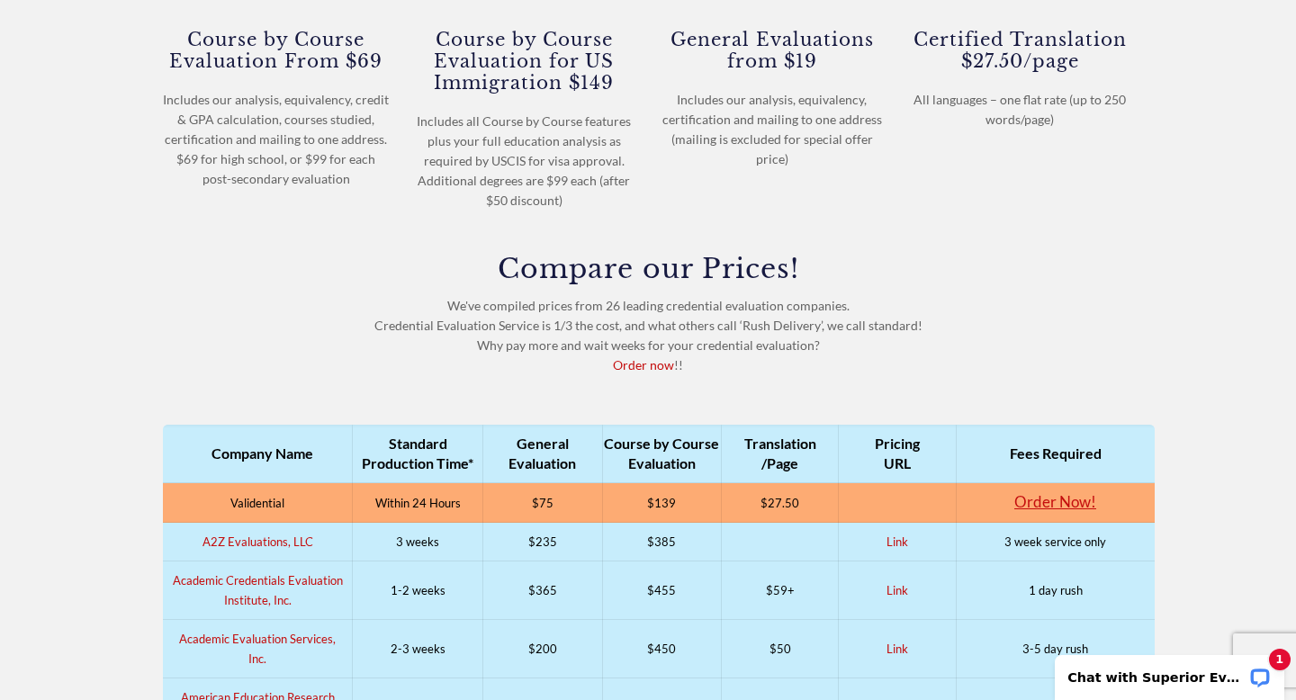
scroll to position [528, 0]
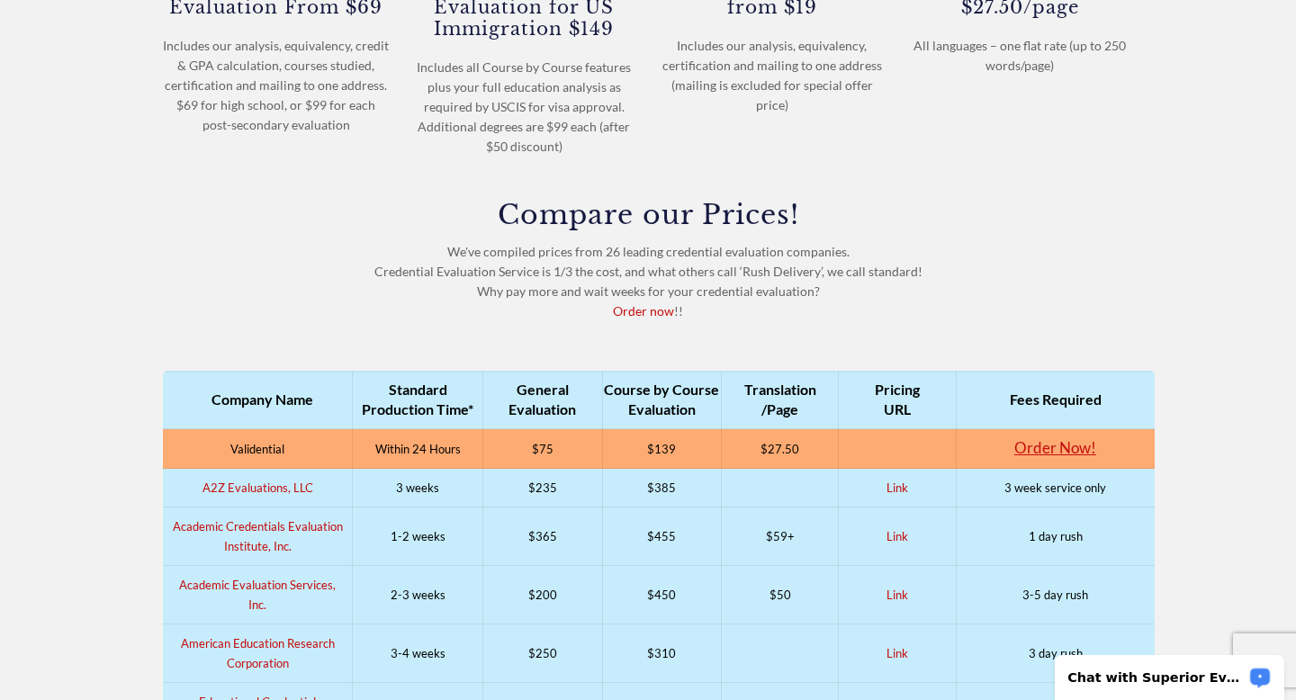
click at [1129, 688] on div "Chat with Superior Evaluations" at bounding box center [1169, 677] width 229 height 45
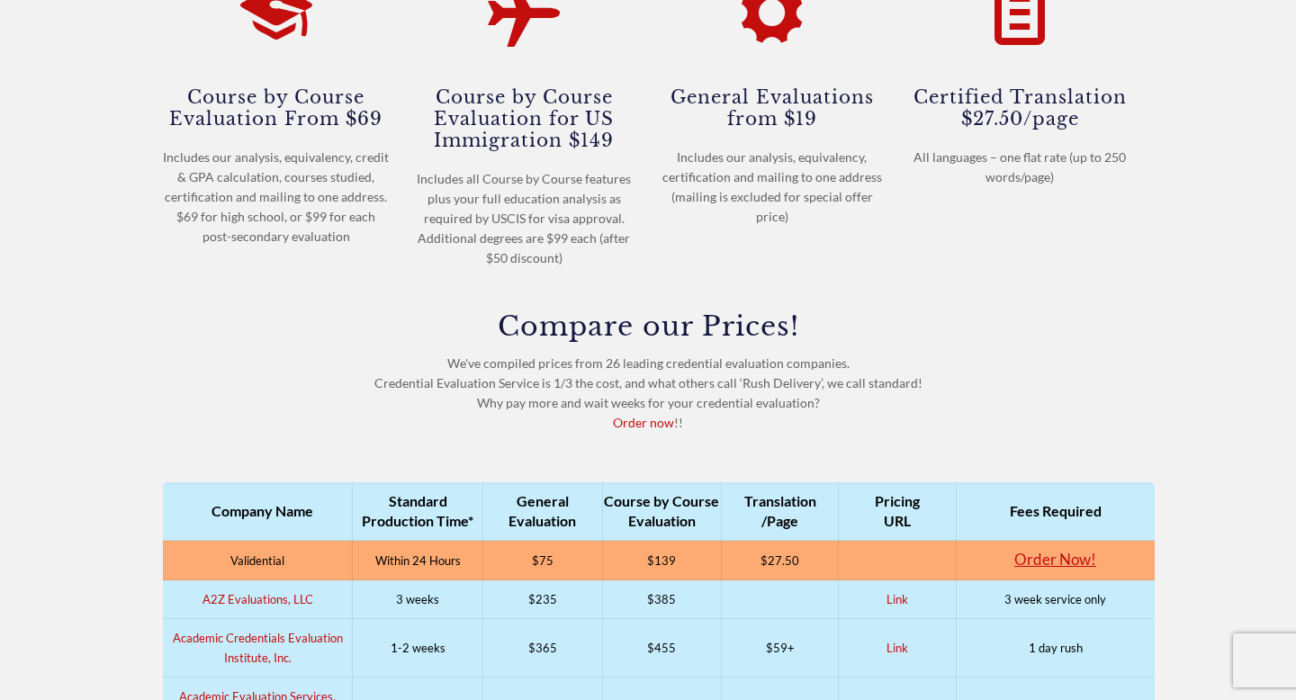
scroll to position [415, 0]
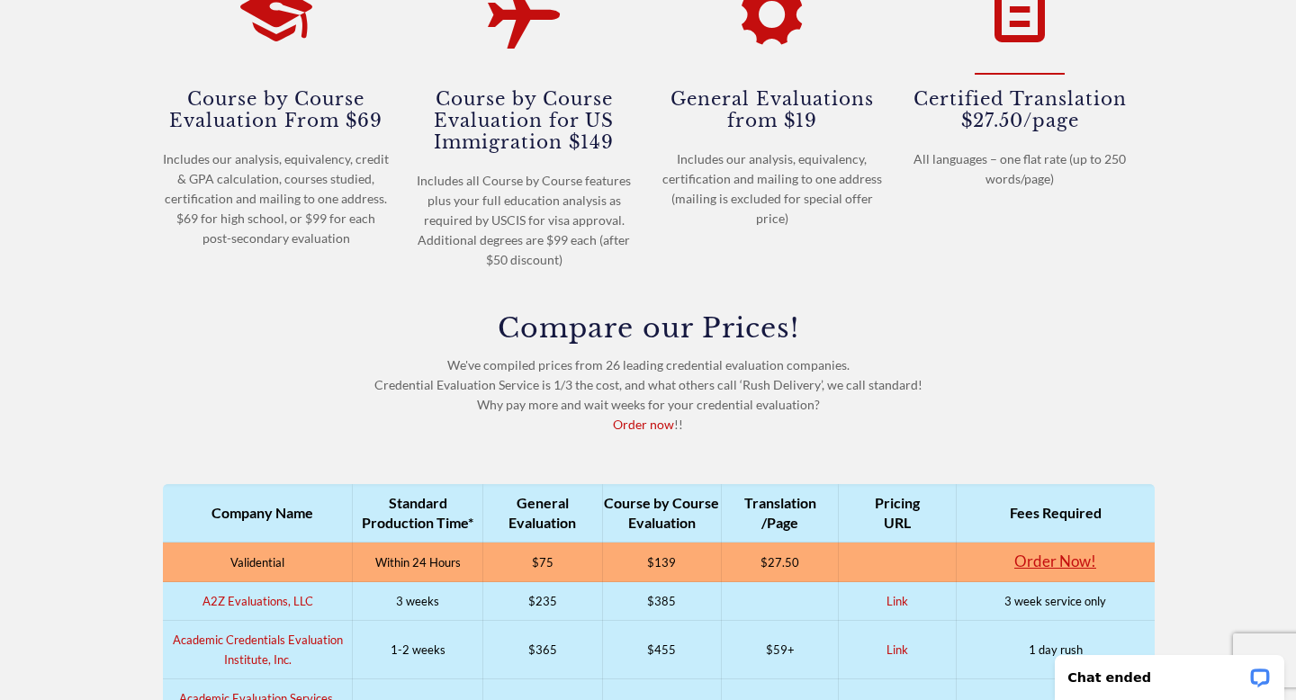
click at [1008, 56] on div at bounding box center [1019, 11] width 99 height 103
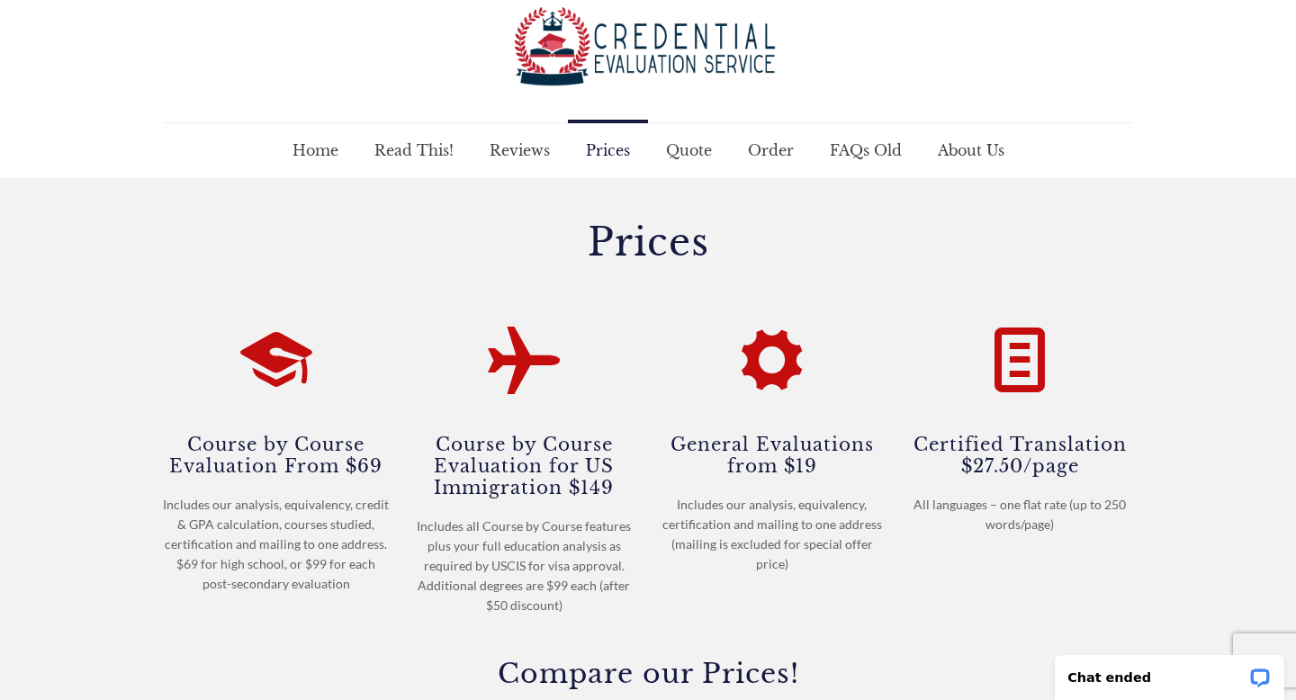
scroll to position [0, 0]
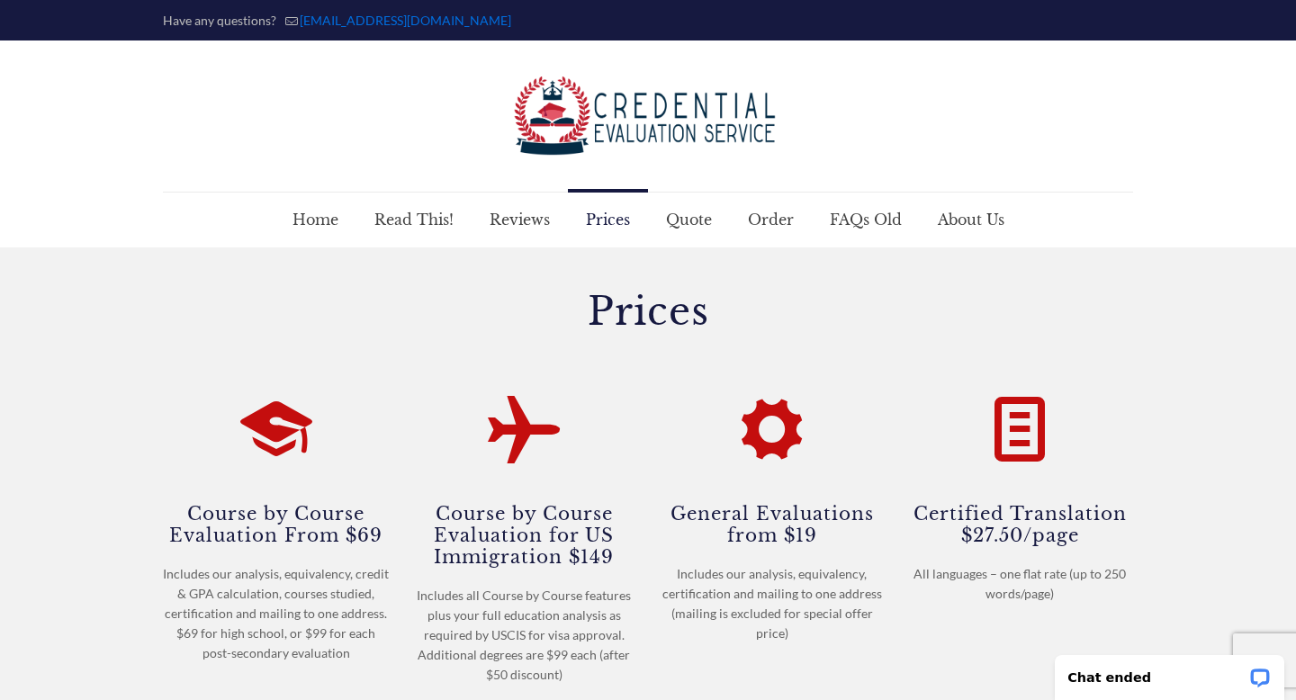
click at [614, 222] on span "Prices" at bounding box center [608, 220] width 80 height 54
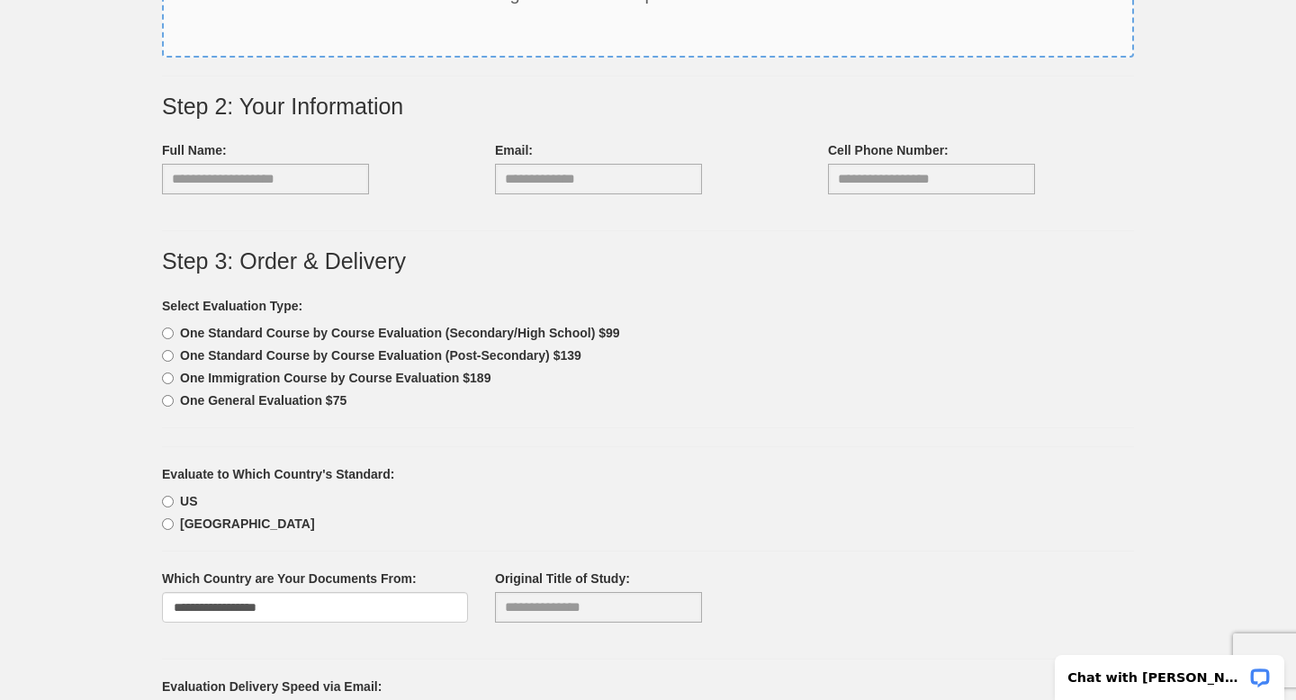
scroll to position [411, 0]
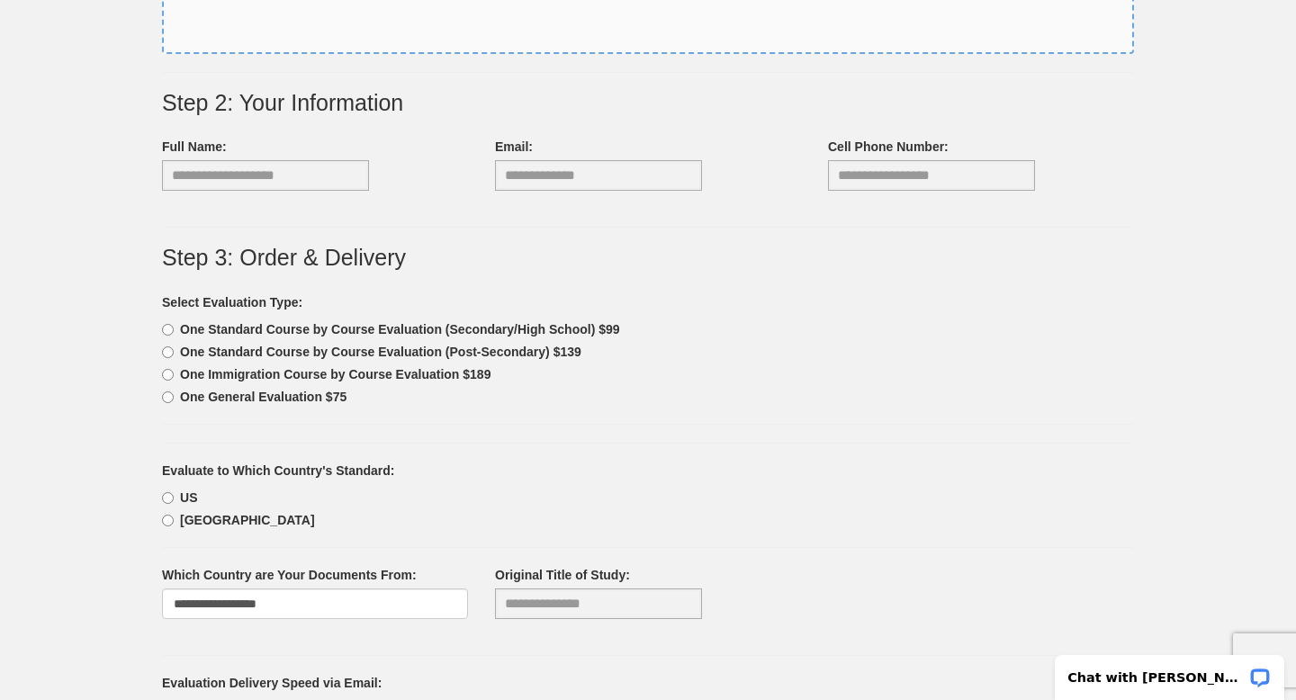
click at [310, 400] on b "One General Evaluation $75" at bounding box center [263, 397] width 166 height 14
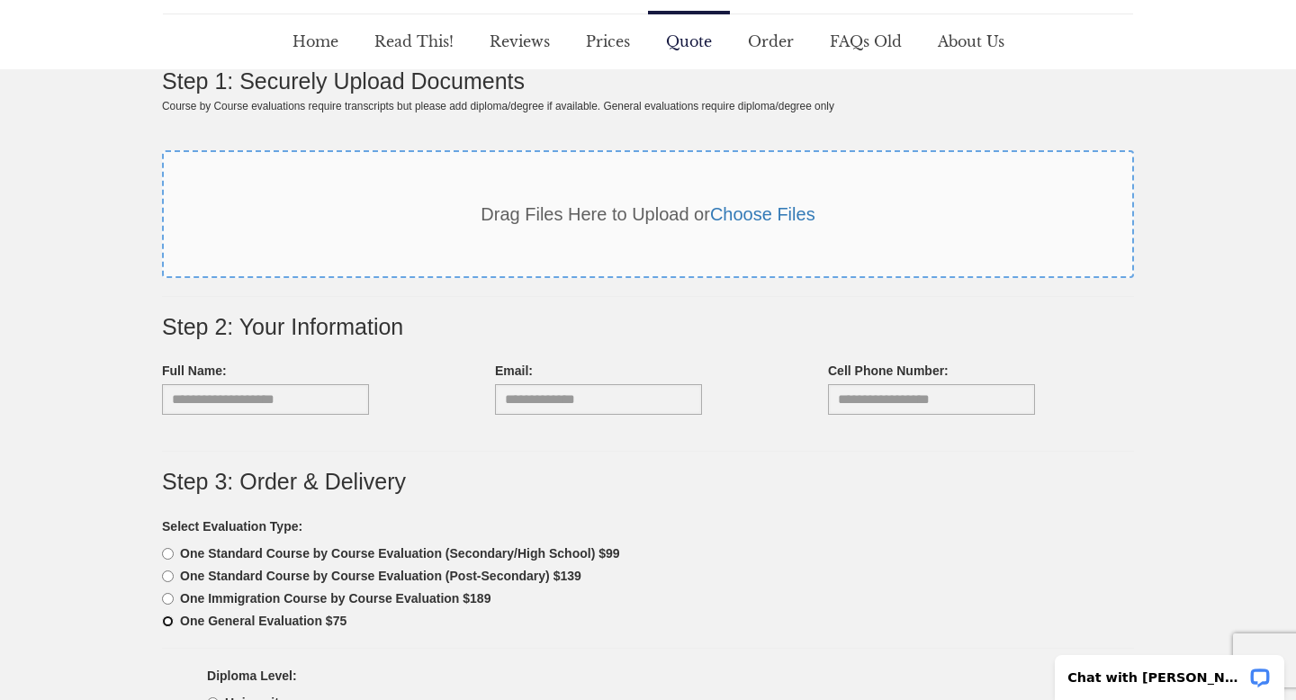
scroll to position [0, 0]
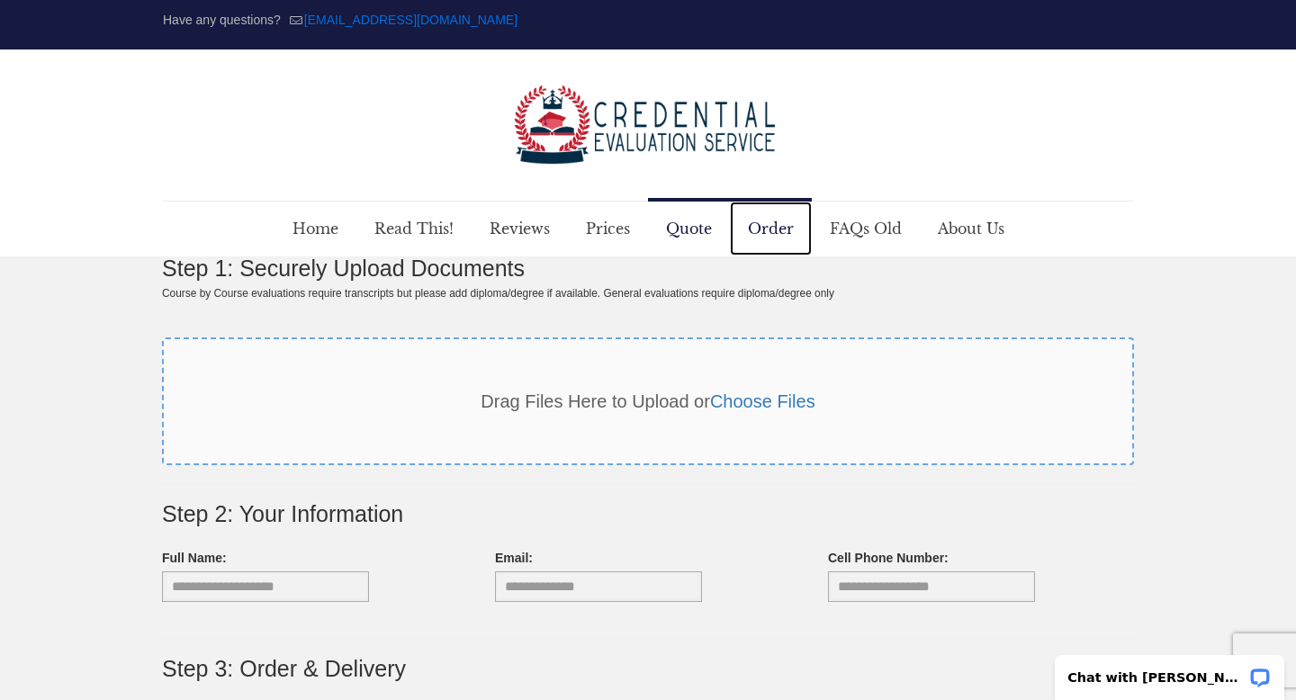
click at [778, 226] on span "Order" at bounding box center [771, 229] width 82 height 54
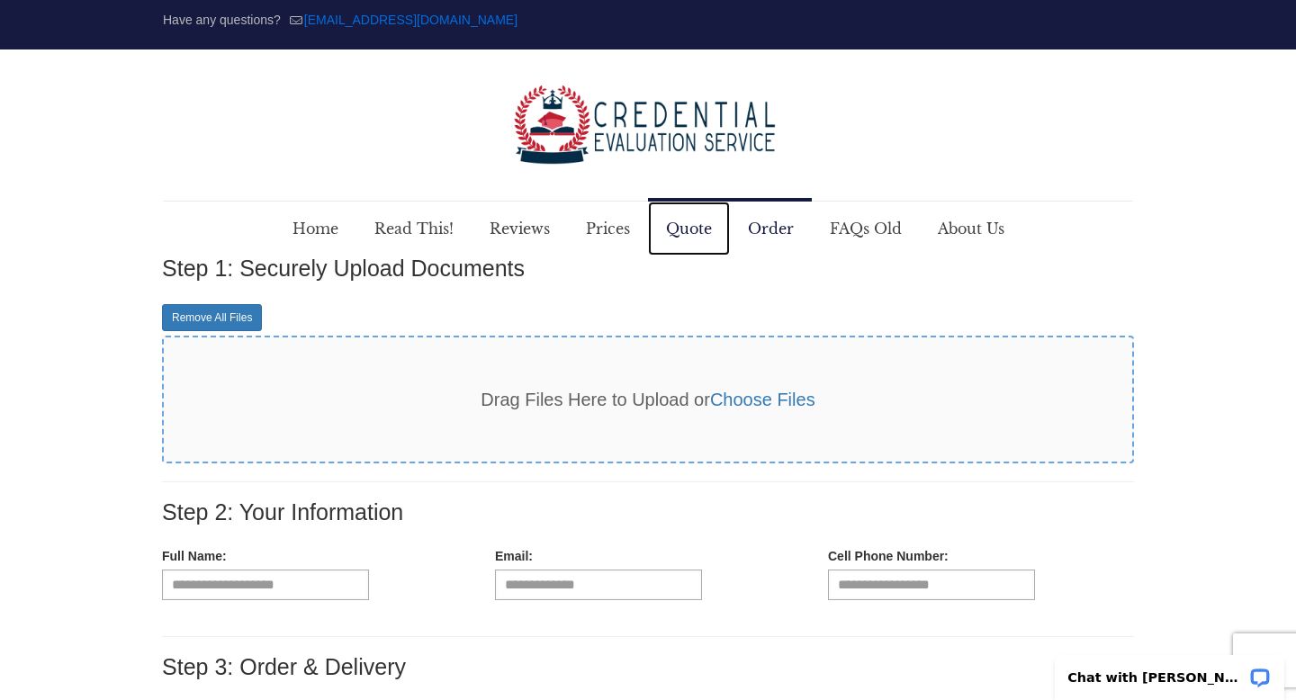
click at [709, 229] on span "Quote" at bounding box center [689, 229] width 82 height 54
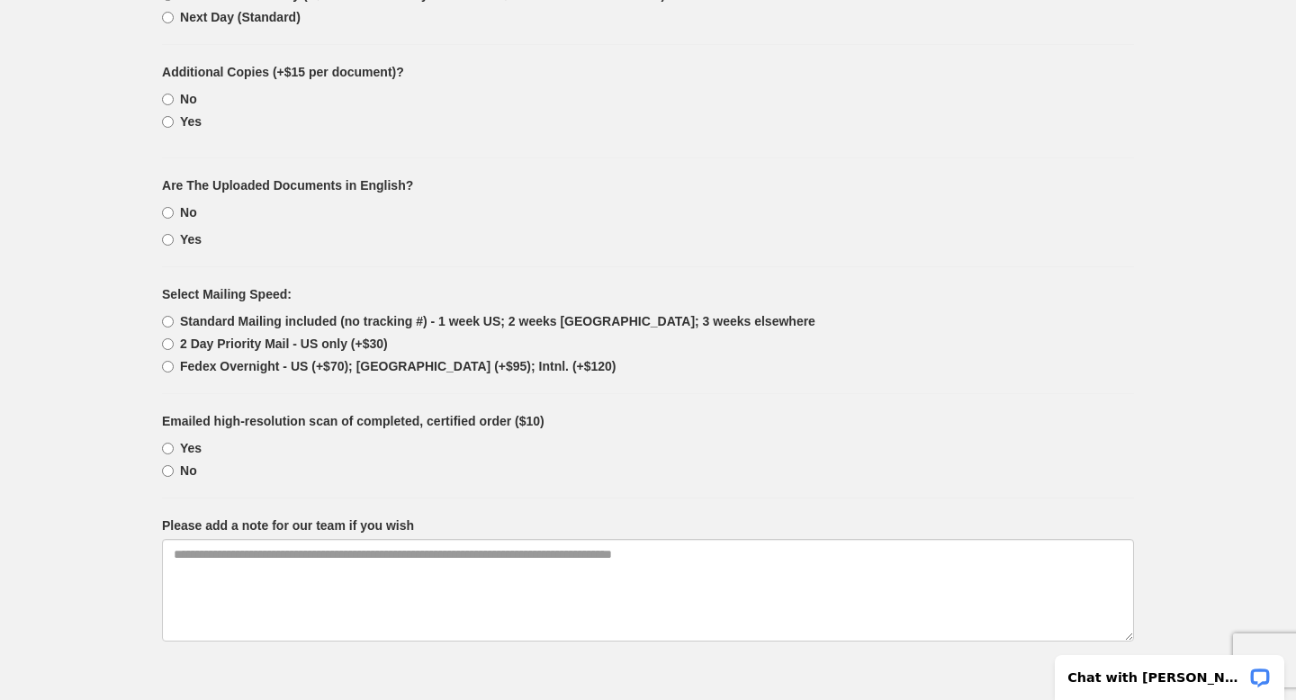
scroll to position [1128, 0]
click at [183, 213] on b "No (We provide certified translations at $27.50/page)" at bounding box center [188, 211] width 17 height 14
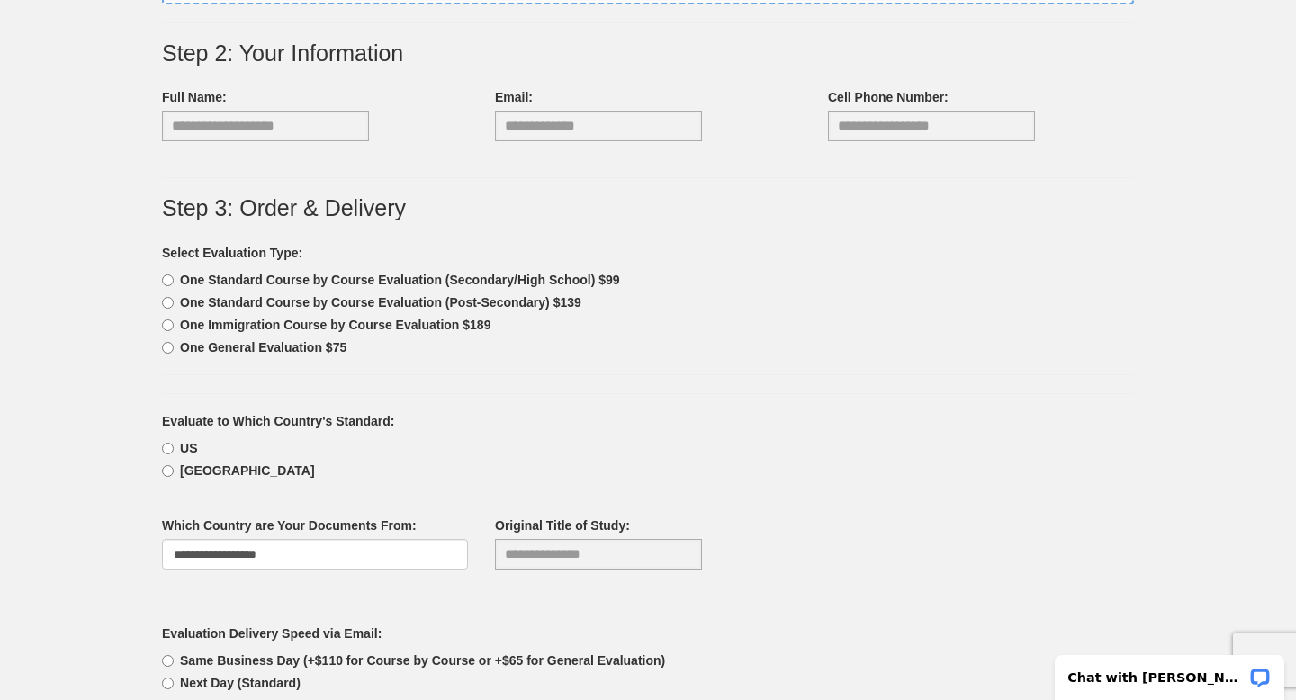
scroll to position [505, 0]
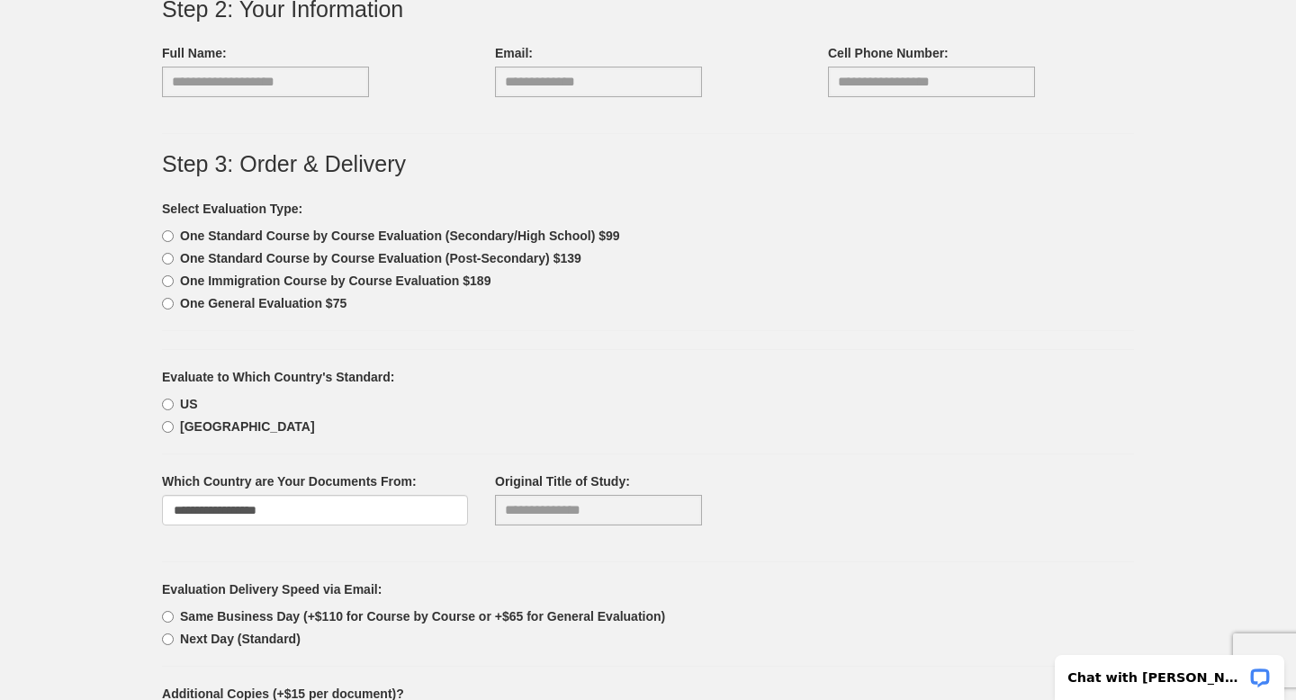
click at [274, 300] on b "One General Evaluation $75" at bounding box center [263, 303] width 166 height 14
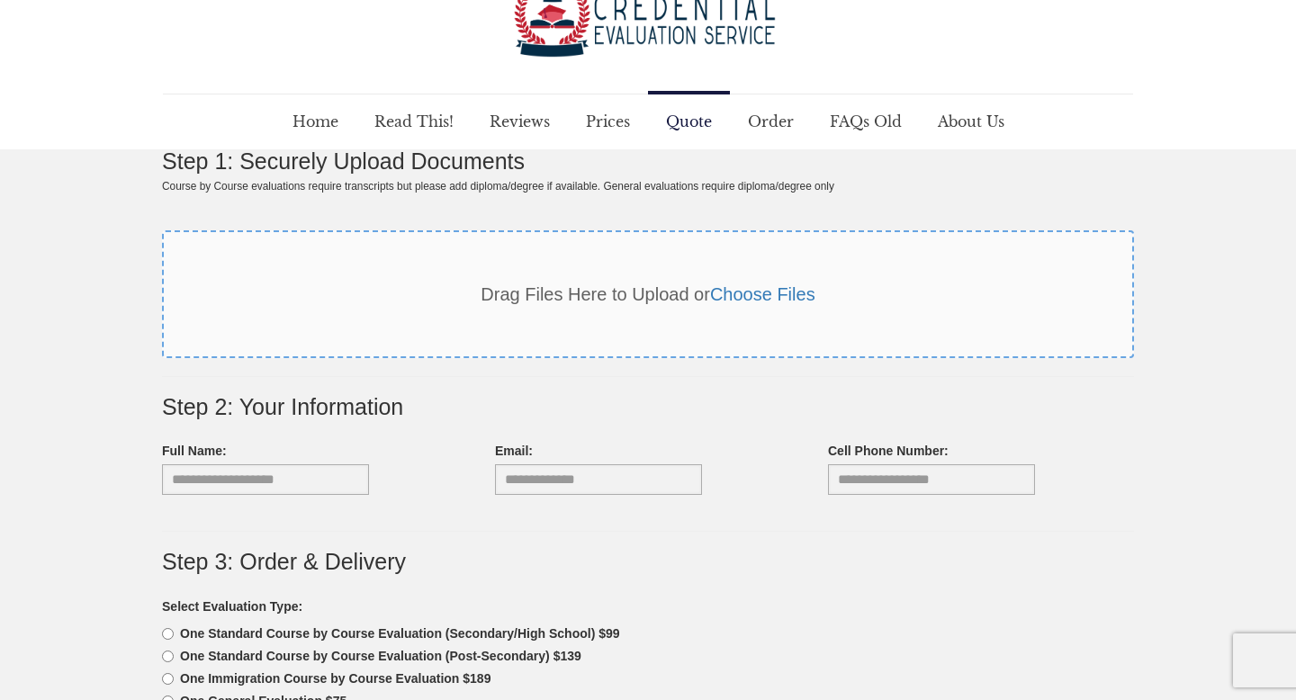
scroll to position [0, 0]
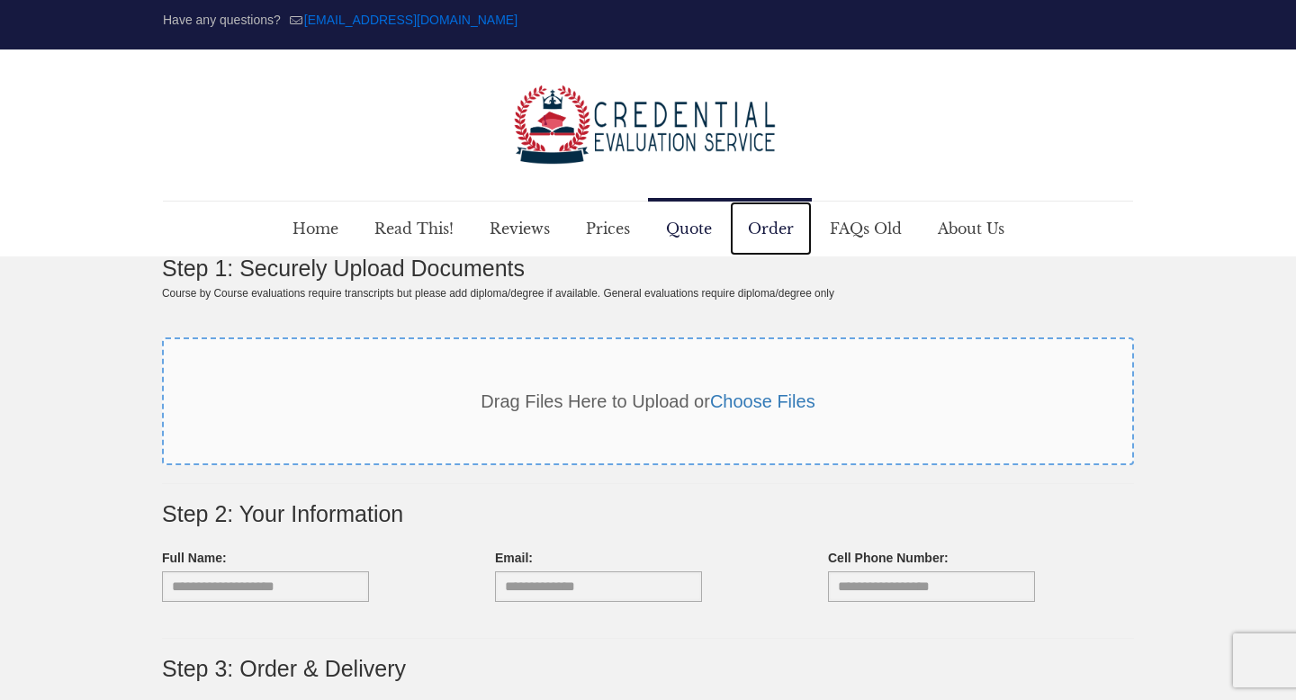
click at [774, 220] on span "Order" at bounding box center [771, 229] width 82 height 54
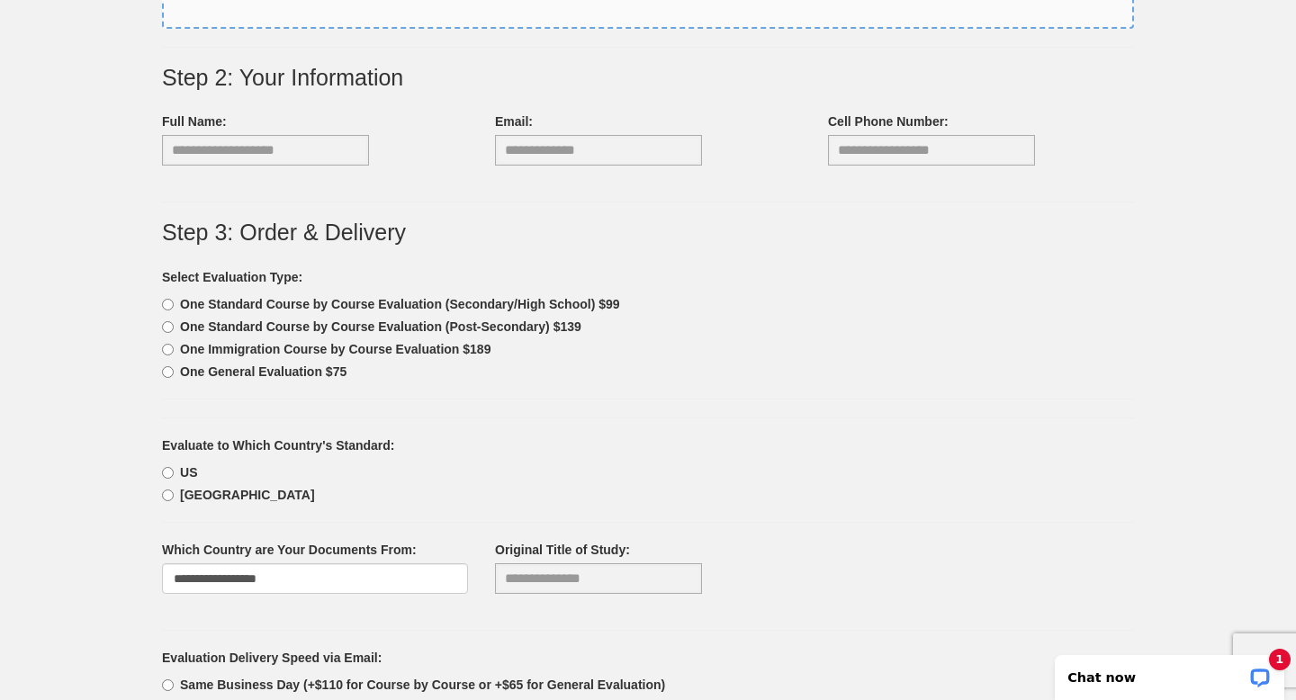
click at [310, 380] on label "One General Evaluation $75" at bounding box center [254, 372] width 184 height 18
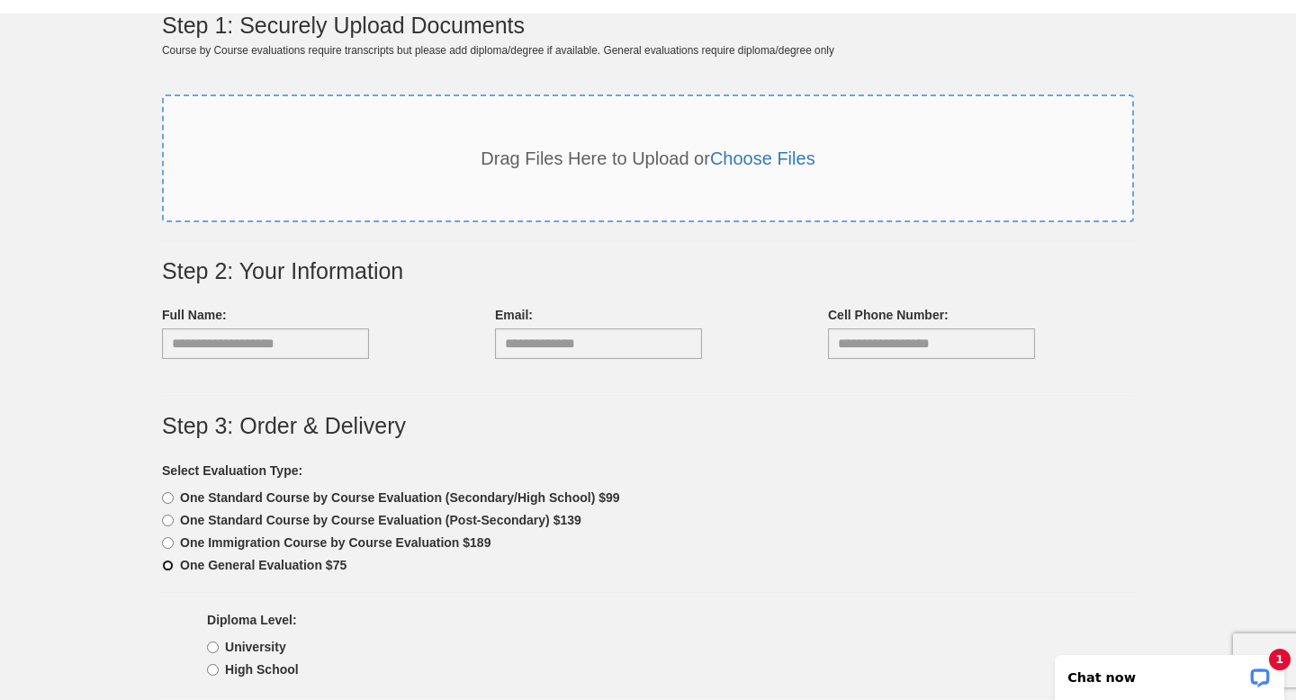
scroll to position [239, 0]
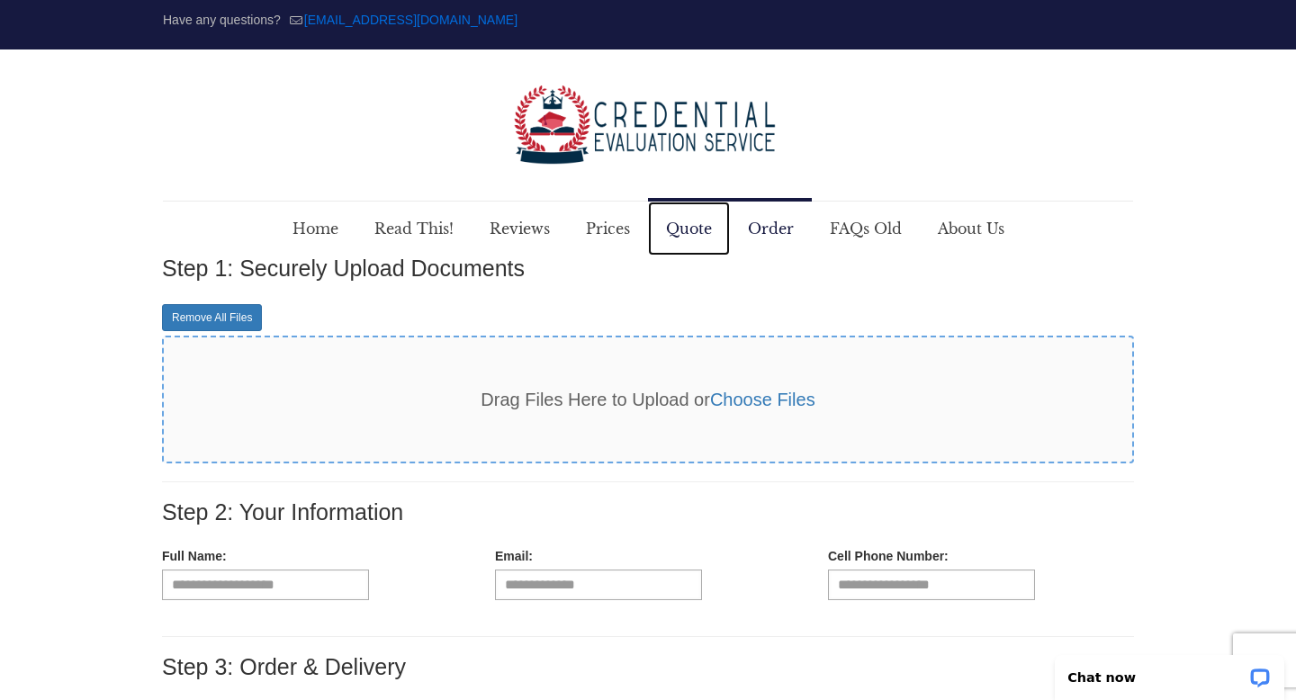
click at [666, 231] on span "Quote" at bounding box center [689, 229] width 82 height 54
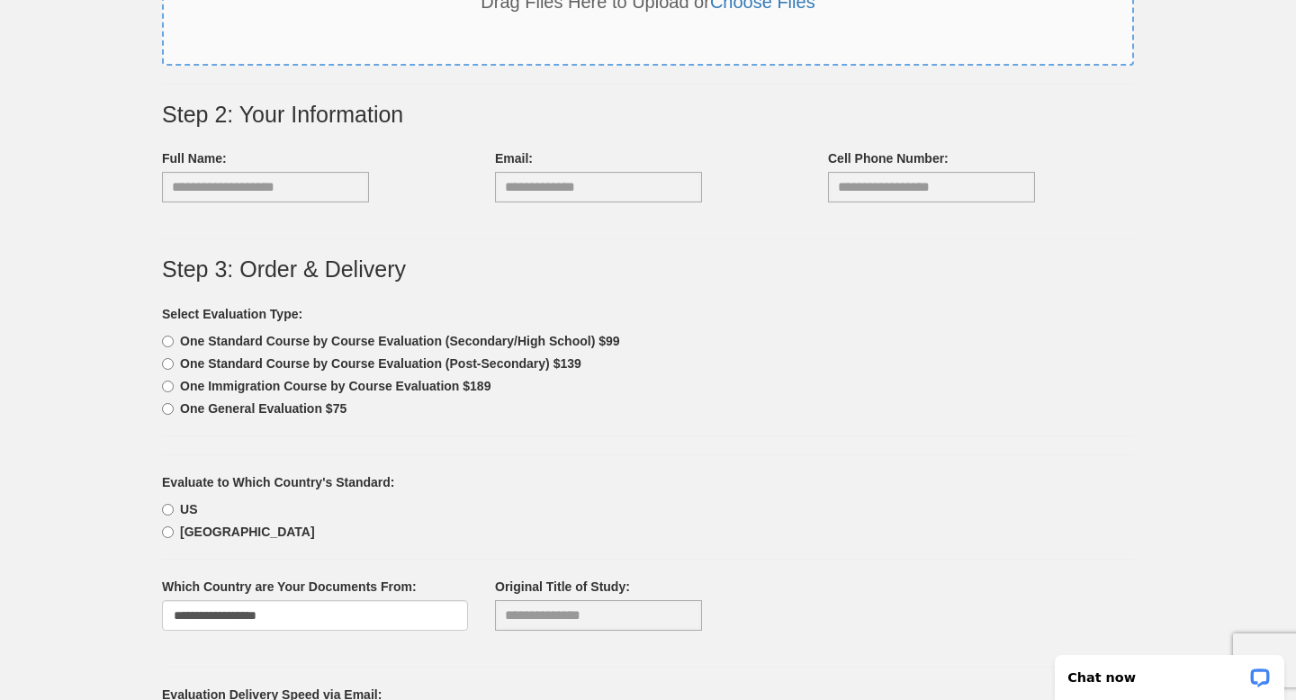
scroll to position [668, 0]
